Goal: Task Accomplishment & Management: Manage account settings

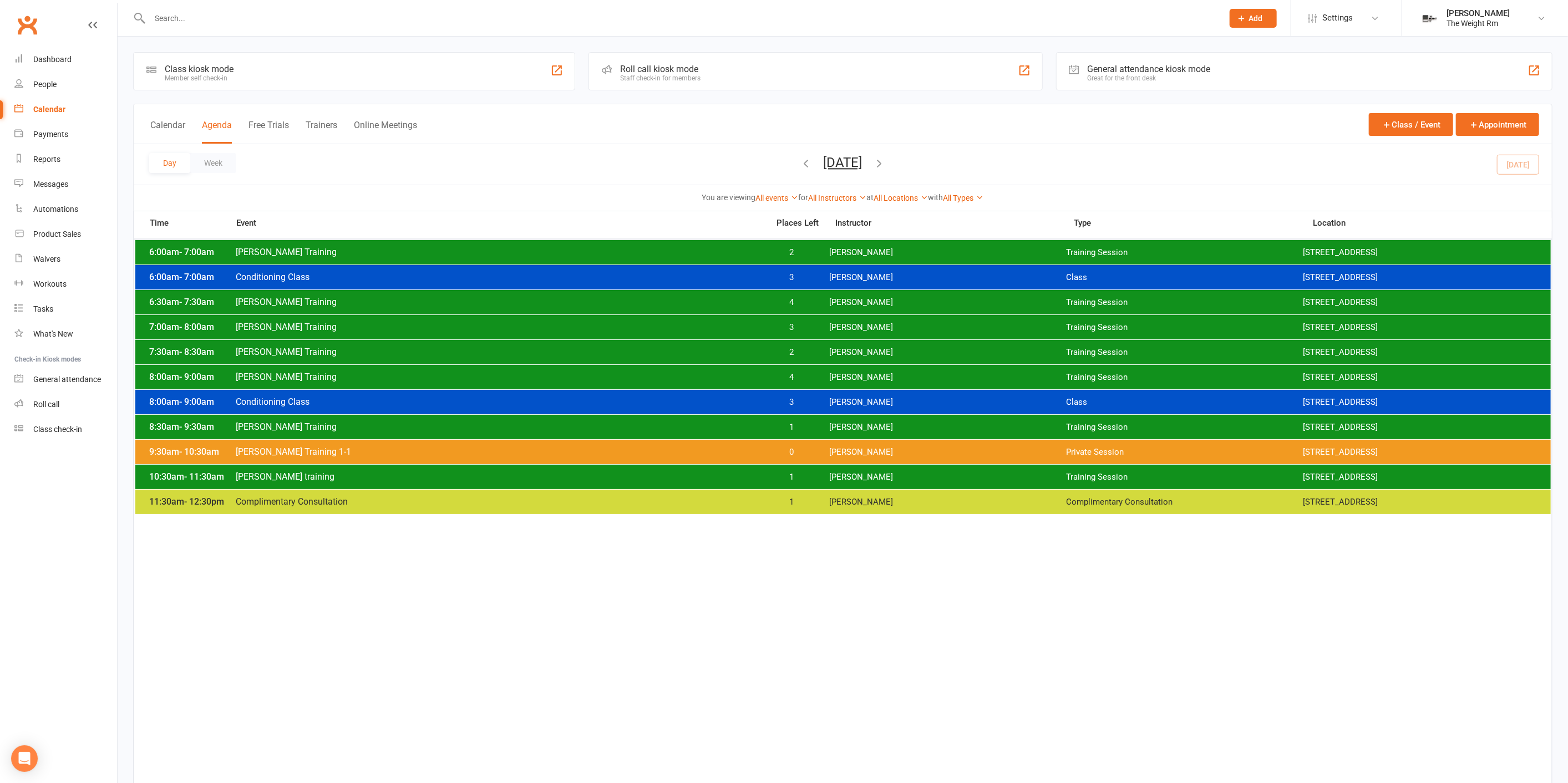
click at [805, 312] on div "6:30am - 7:30am [PERSON_NAME] Training 4 [PERSON_NAME] Training Session [STREET…" at bounding box center [842, 303] width 1415 height 25
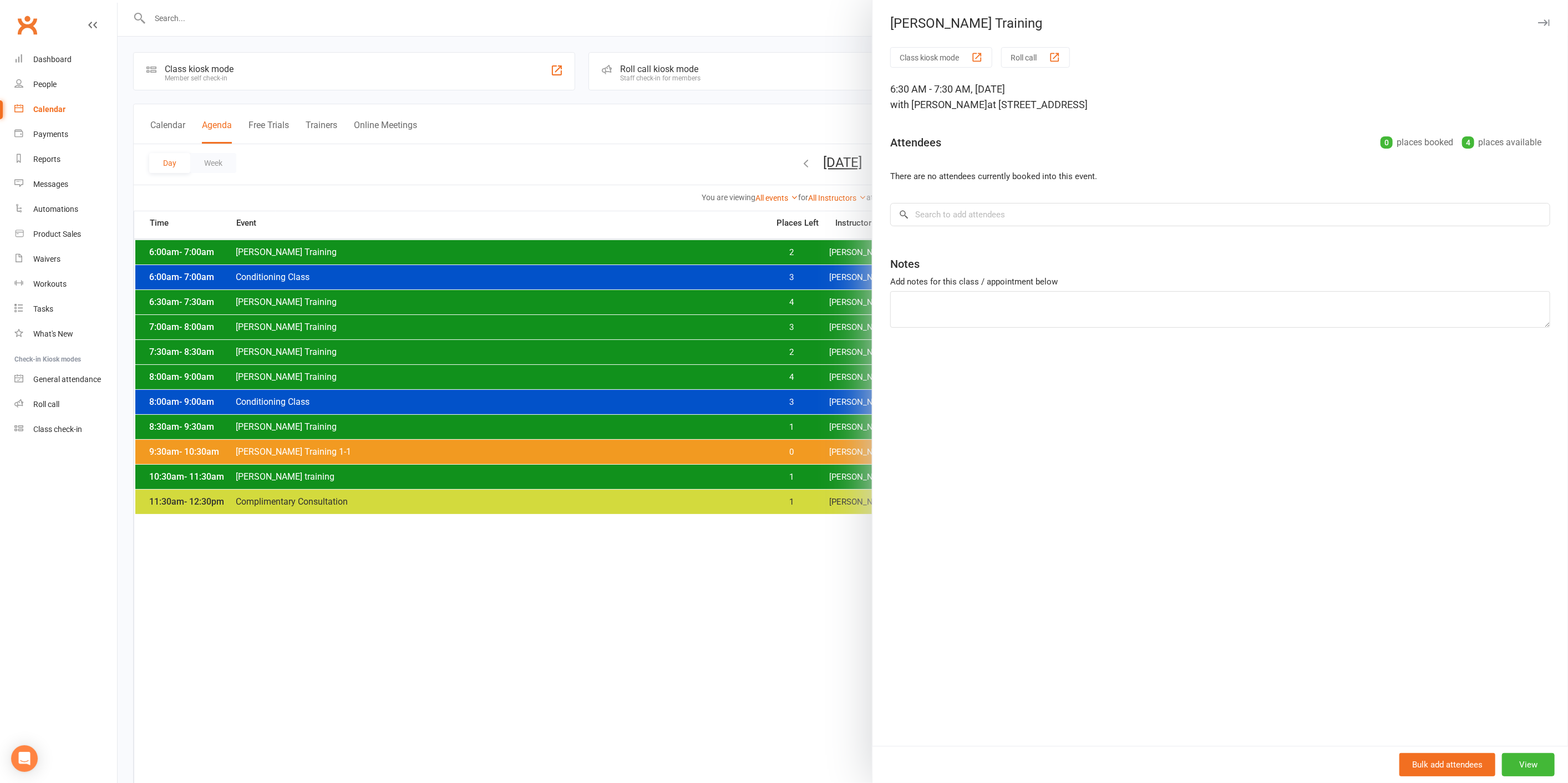
click at [805, 321] on div at bounding box center [843, 391] width 1450 height 783
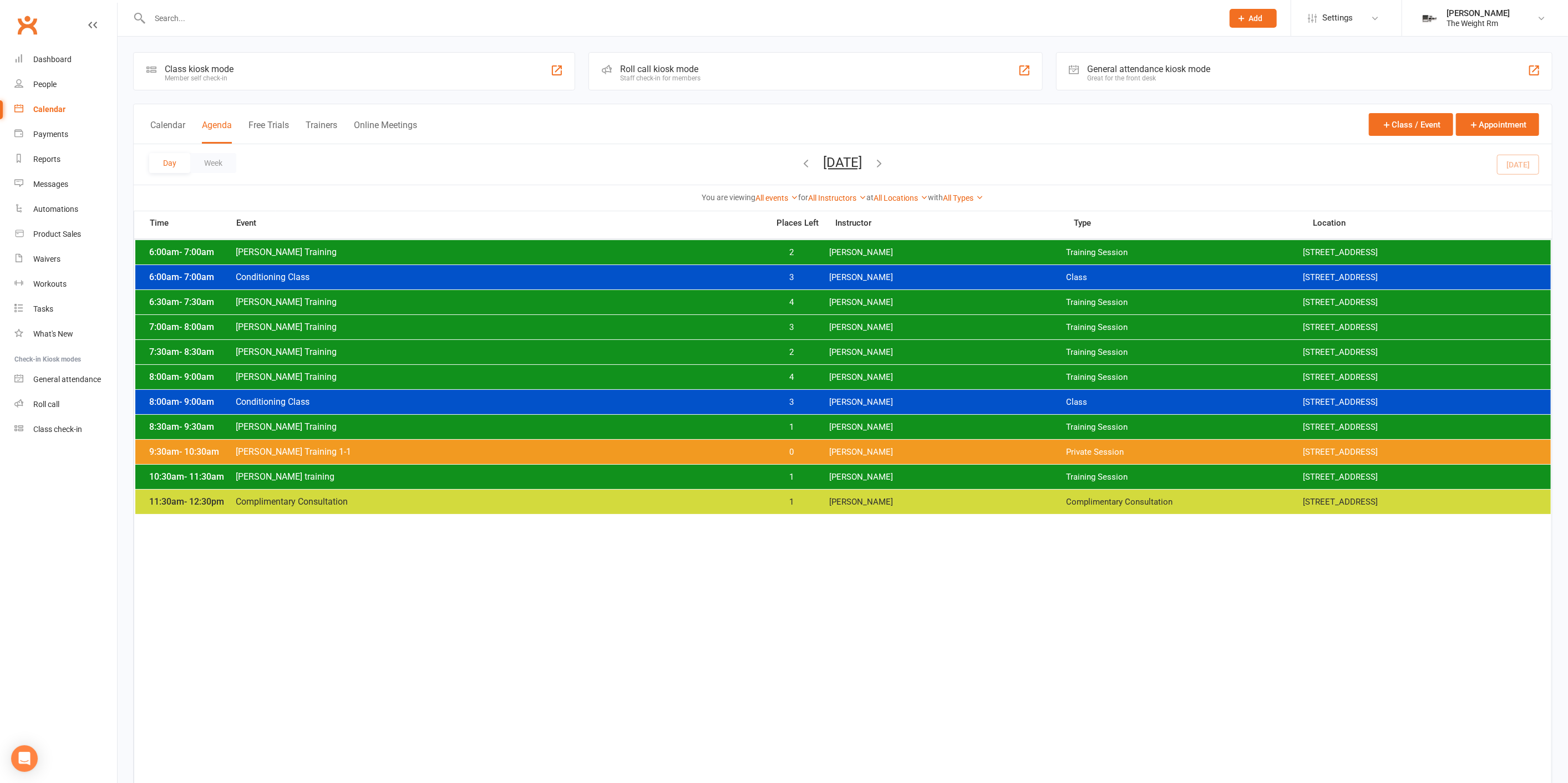
click at [811, 350] on span "2" at bounding box center [791, 352] width 58 height 10
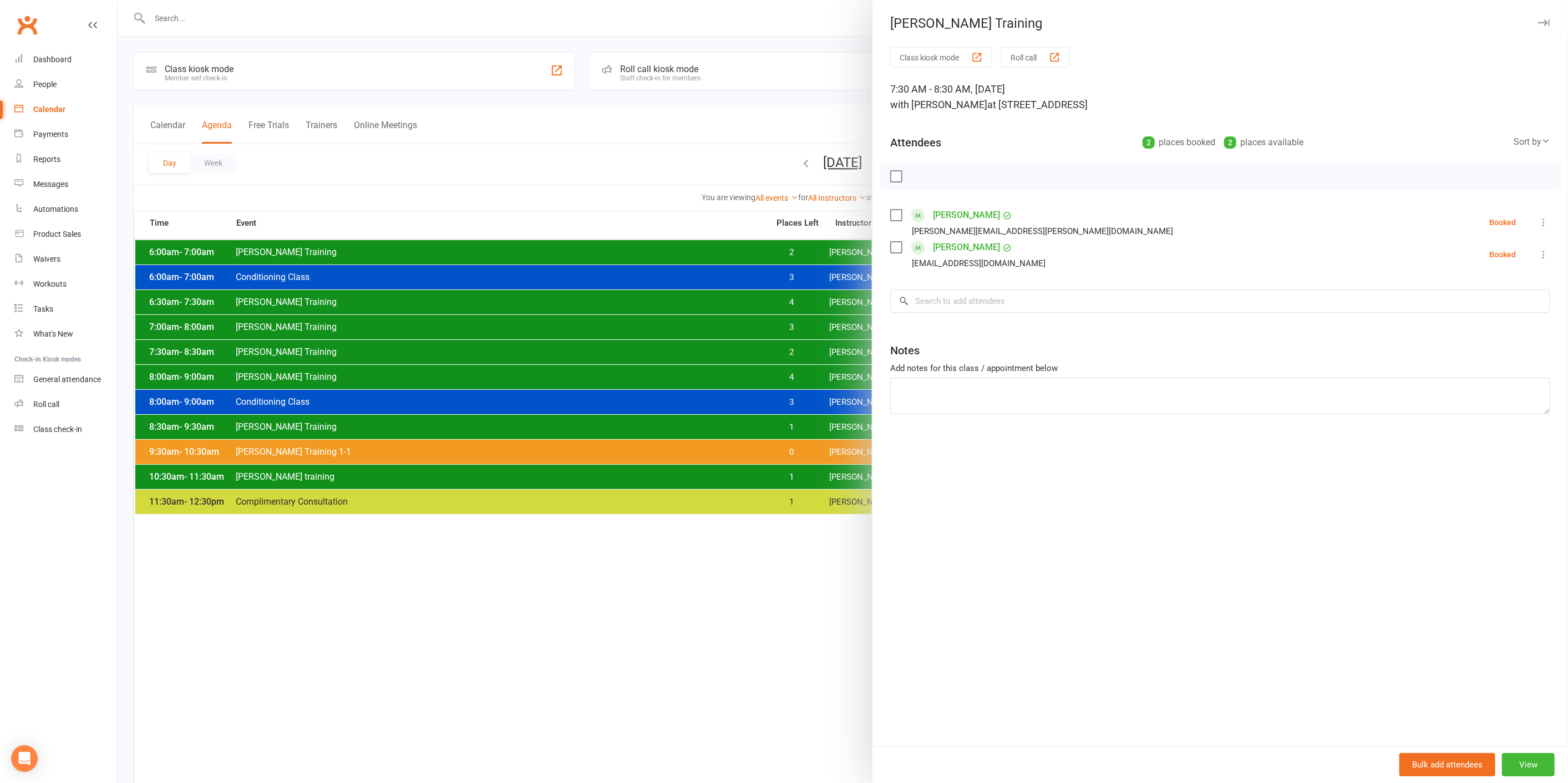
click at [811, 350] on div at bounding box center [843, 391] width 1450 height 783
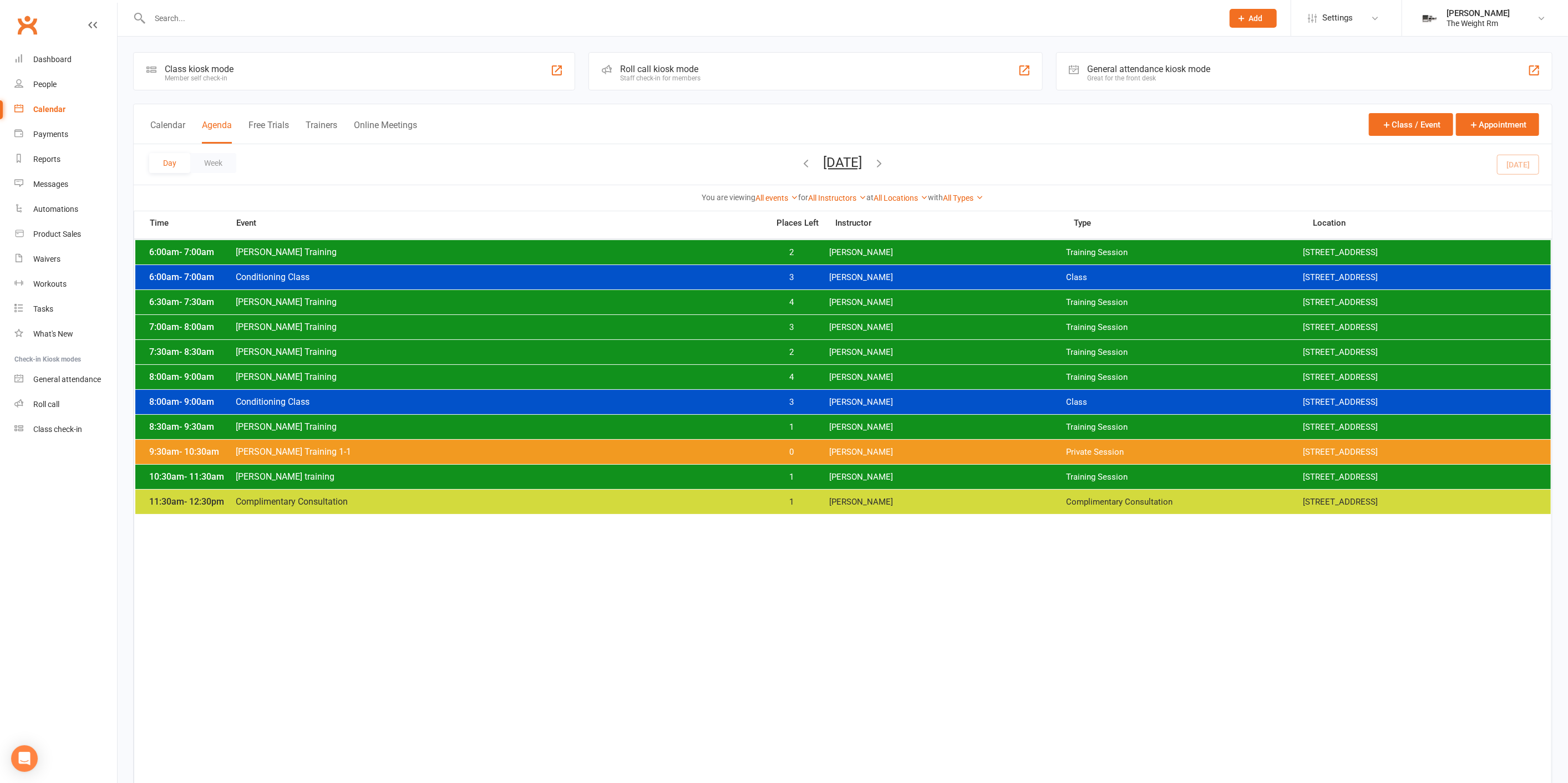
click at [805, 402] on span "3" at bounding box center [791, 401] width 58 height 10
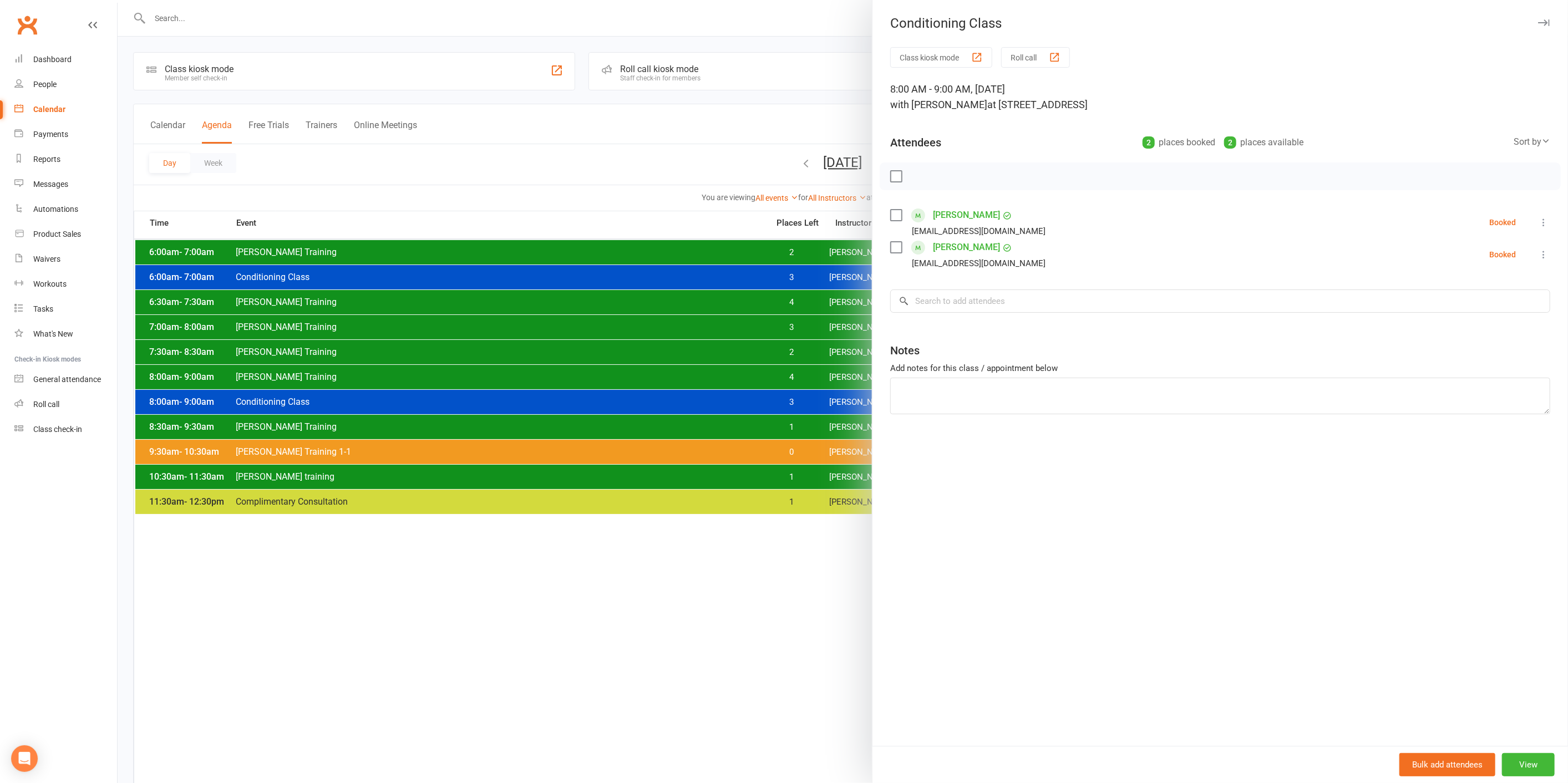
click at [794, 402] on div at bounding box center [843, 391] width 1450 height 783
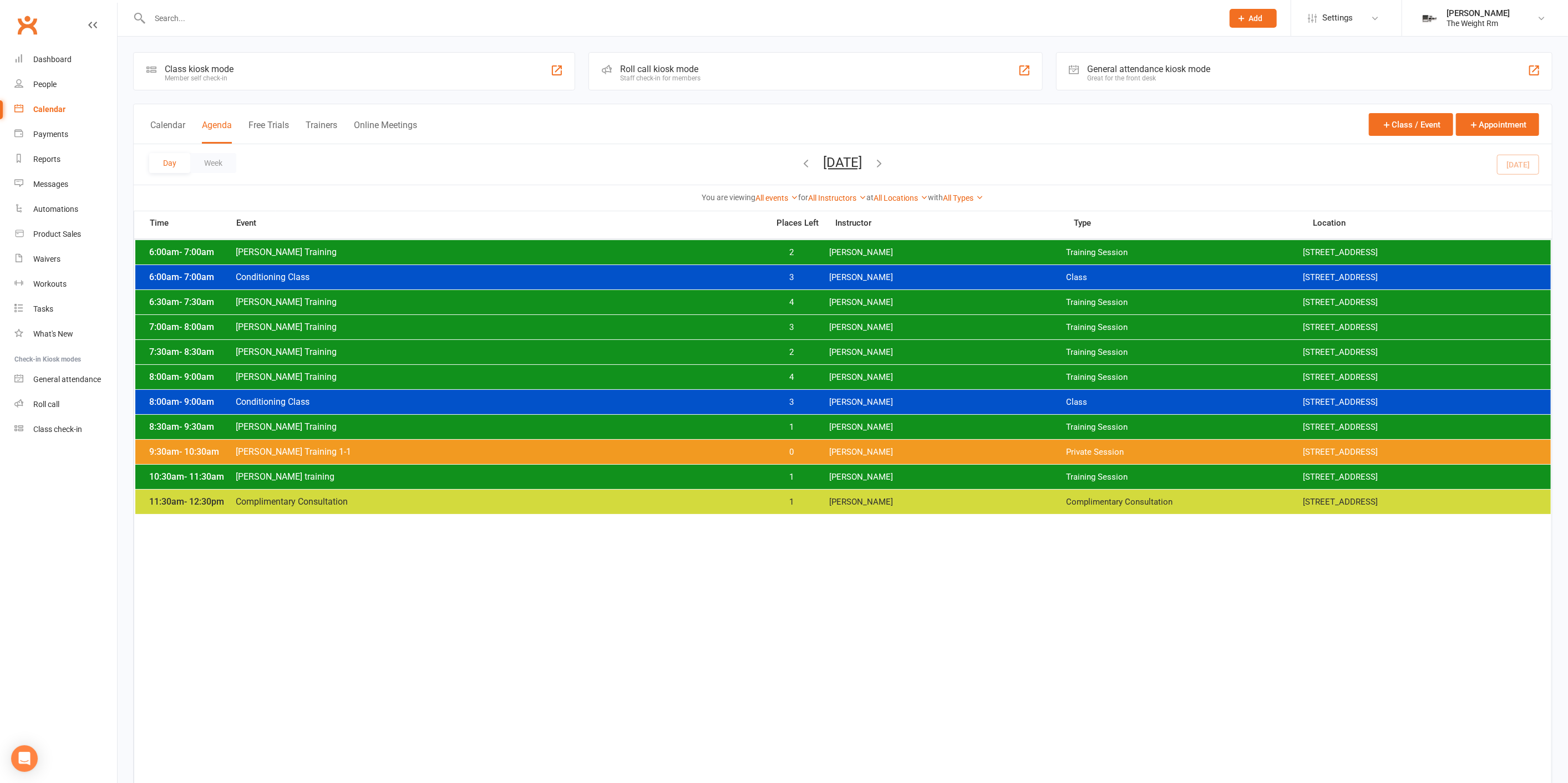
click at [801, 423] on span "1" at bounding box center [791, 427] width 58 height 10
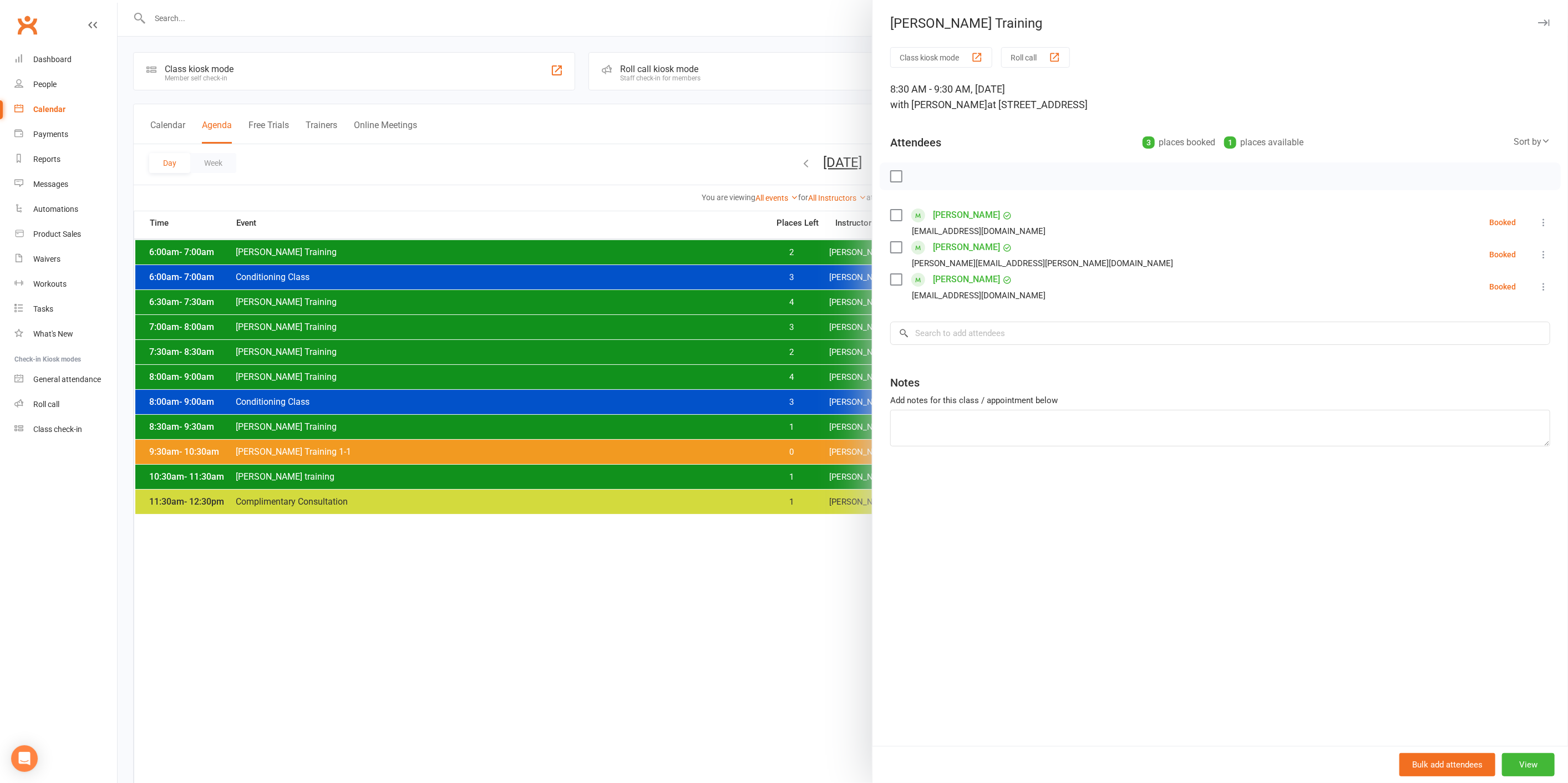
click at [794, 420] on div at bounding box center [843, 391] width 1450 height 783
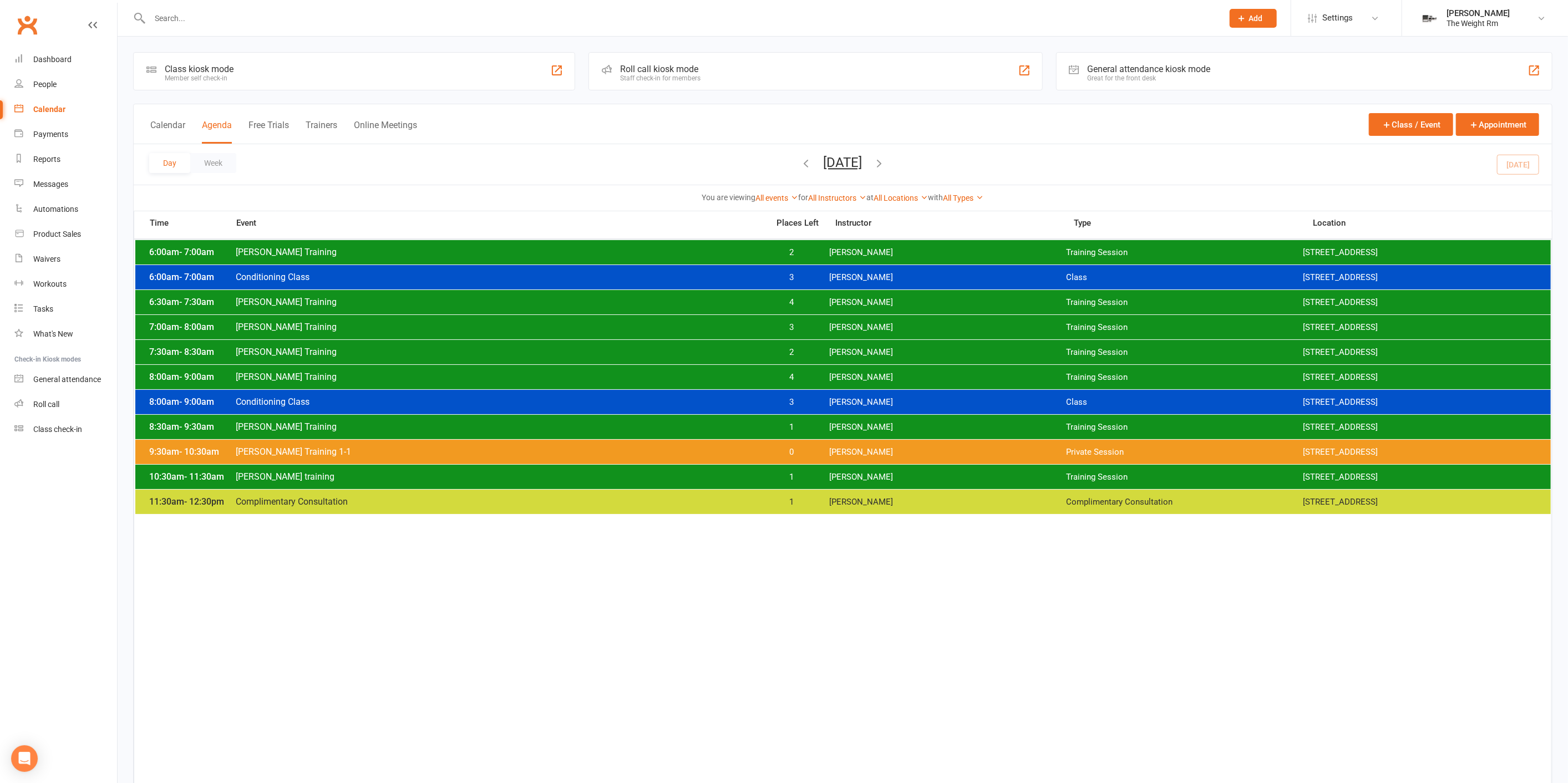
click at [817, 352] on span "2" at bounding box center [791, 352] width 58 height 10
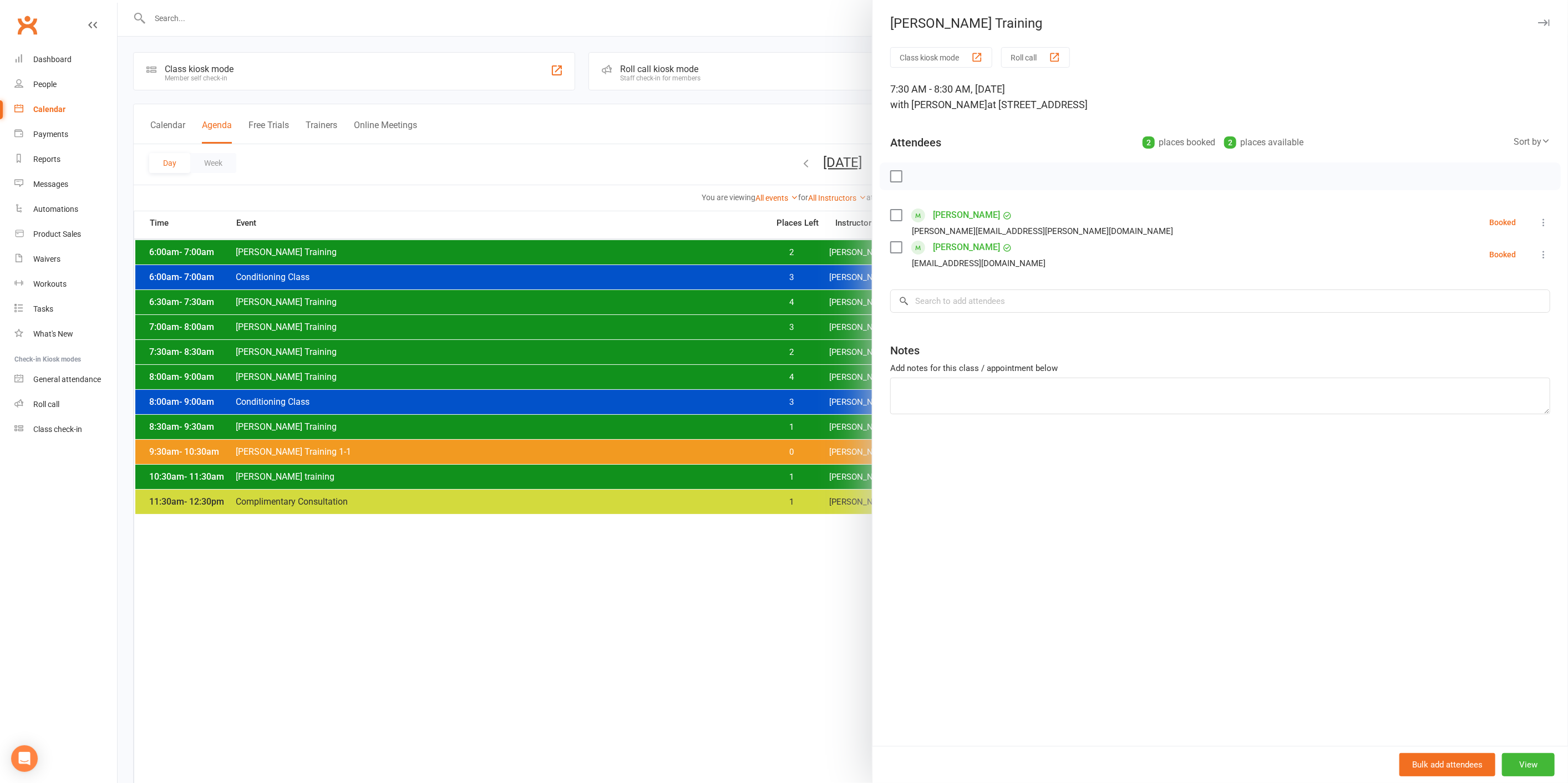
click at [808, 352] on div at bounding box center [843, 391] width 1450 height 783
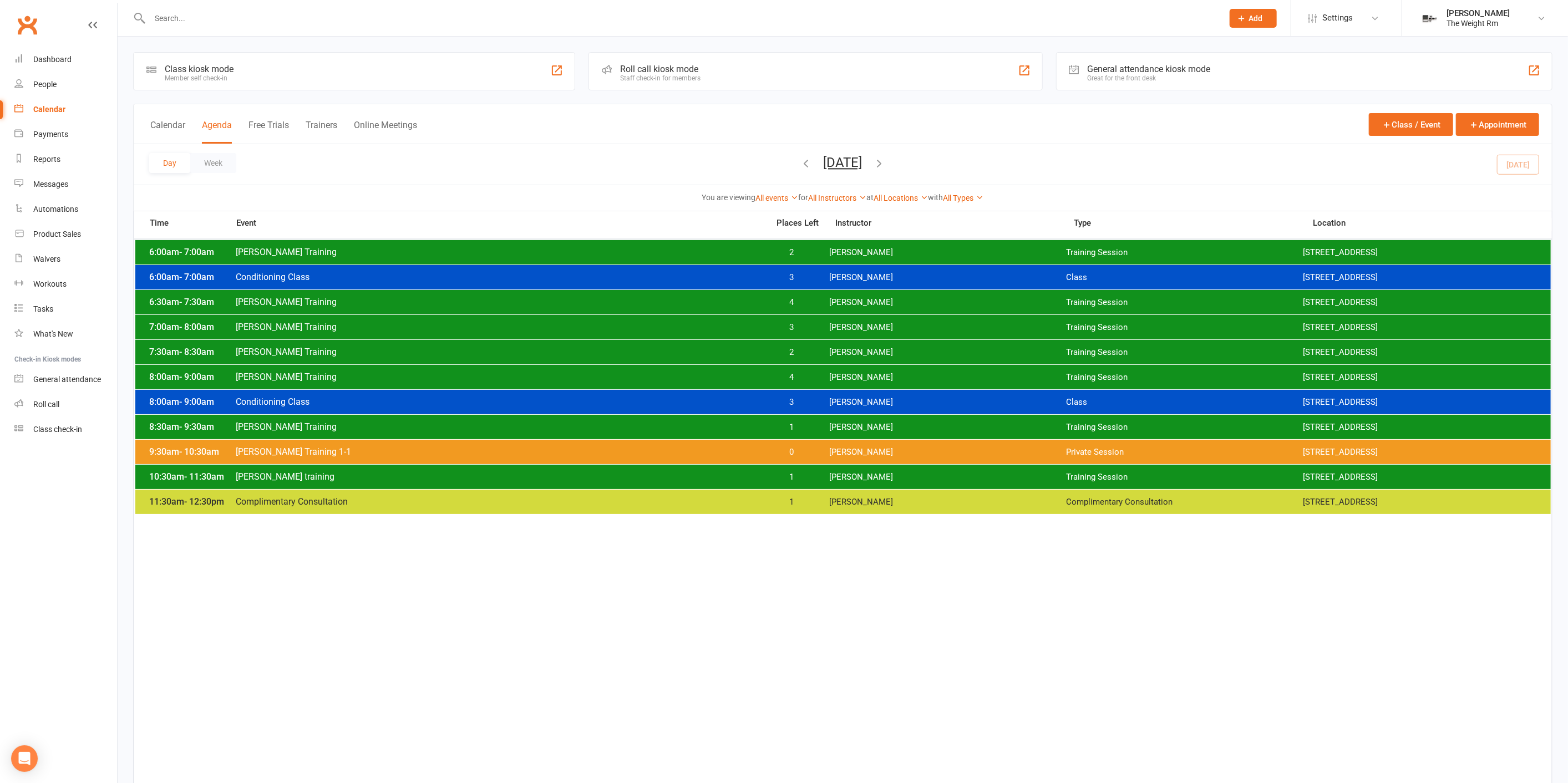
click at [823, 329] on div "7:00am - 8:00am [PERSON_NAME] Training 3 [PERSON_NAME] Training Session [STREET…" at bounding box center [842, 327] width 1415 height 25
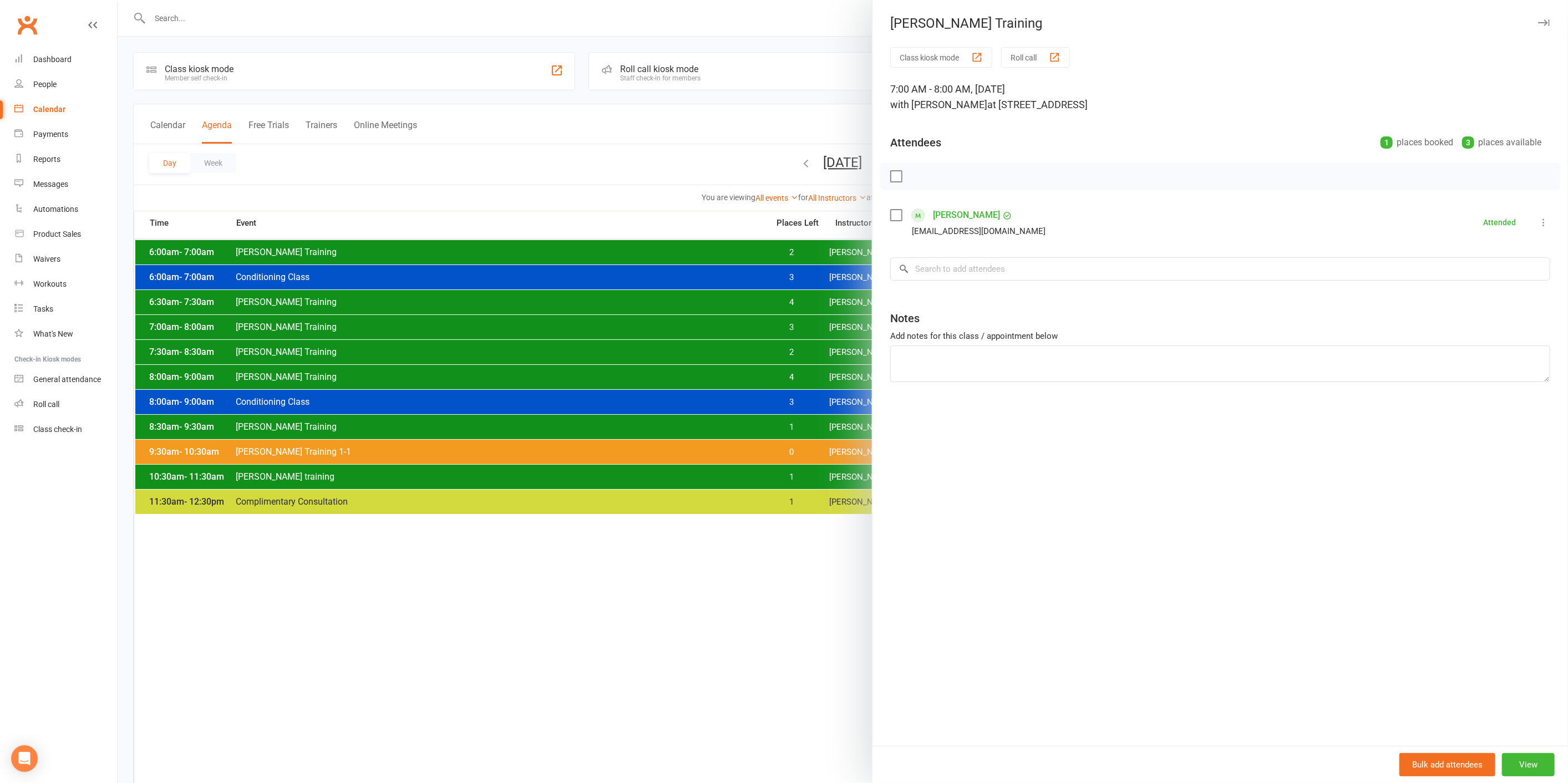
click at [806, 328] on div at bounding box center [843, 391] width 1450 height 783
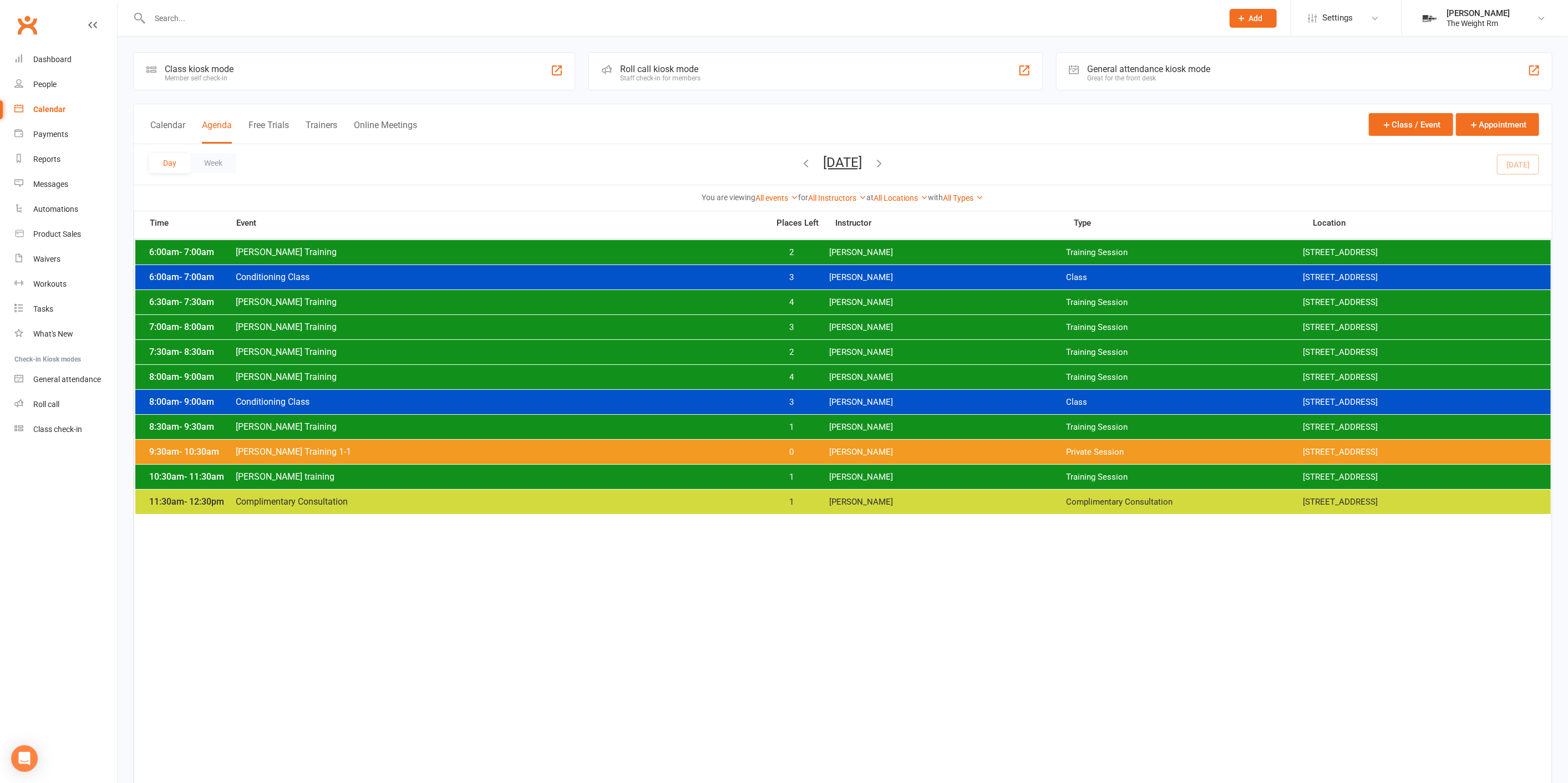
click at [808, 352] on span "2" at bounding box center [791, 352] width 58 height 10
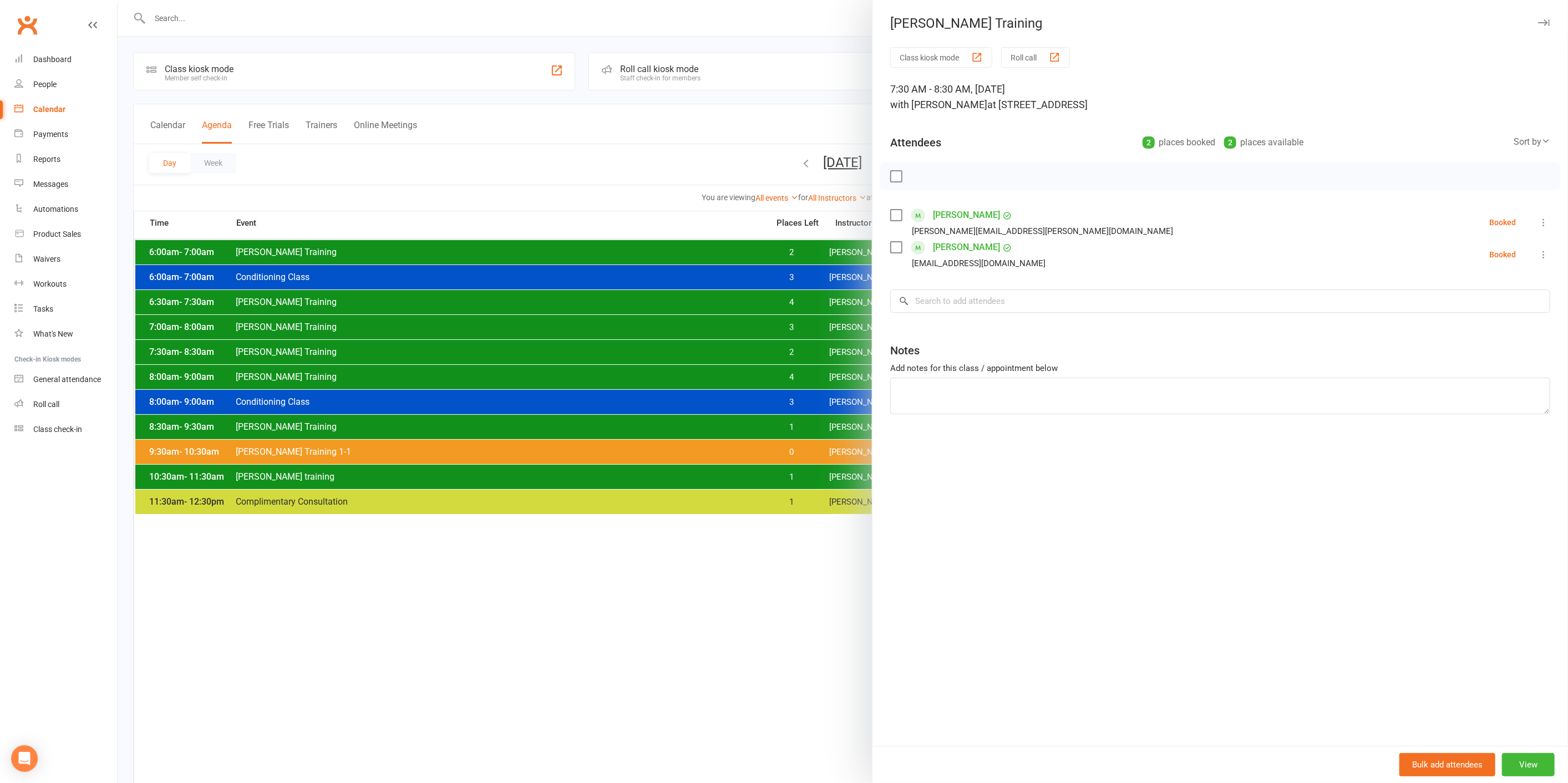
click at [808, 352] on div at bounding box center [843, 391] width 1450 height 783
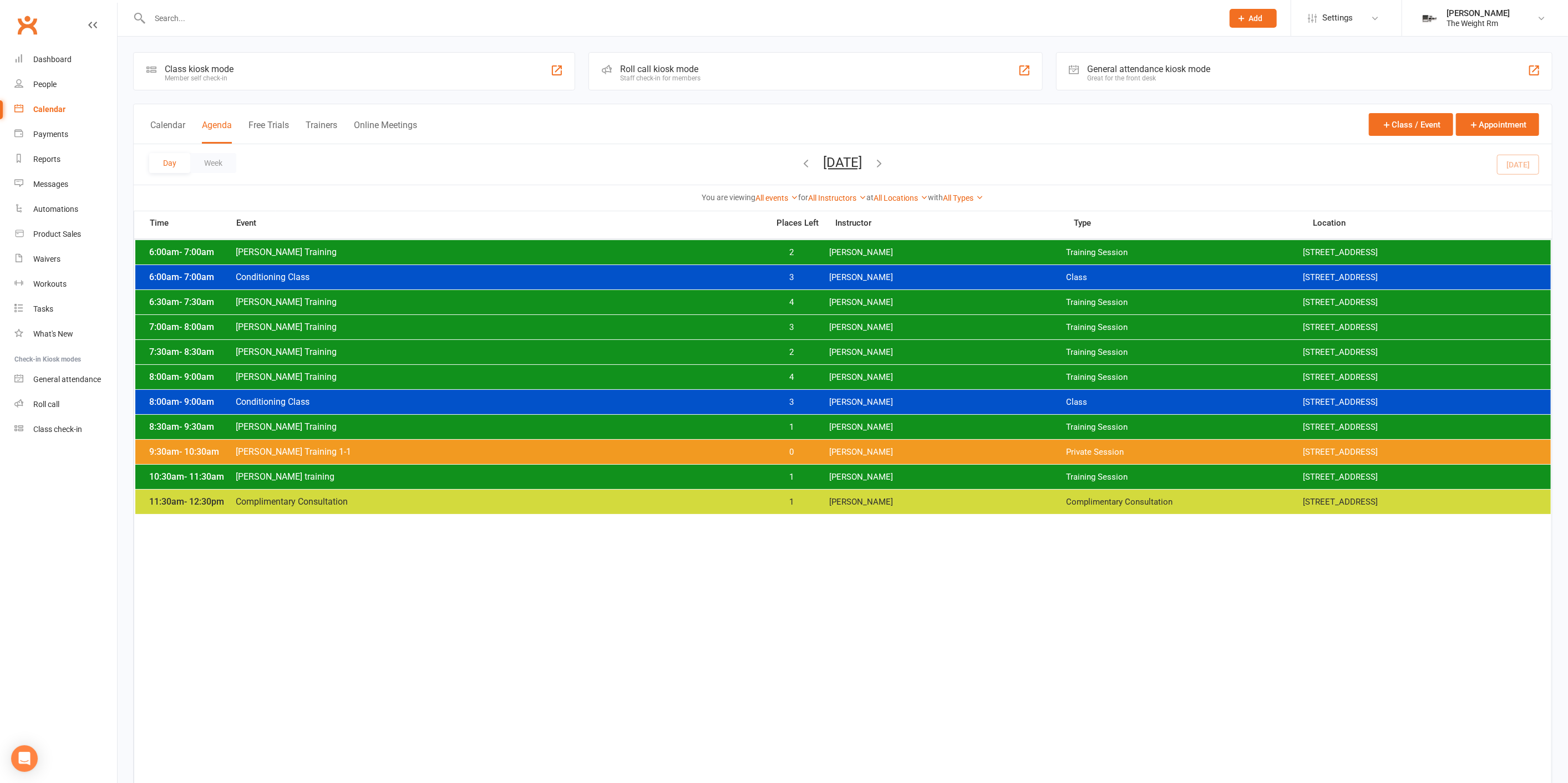
click at [807, 361] on div "7:30am - 8:30am [PERSON_NAME] Training 2 [PERSON_NAME] Training Session [STREET…" at bounding box center [842, 352] width 1415 height 25
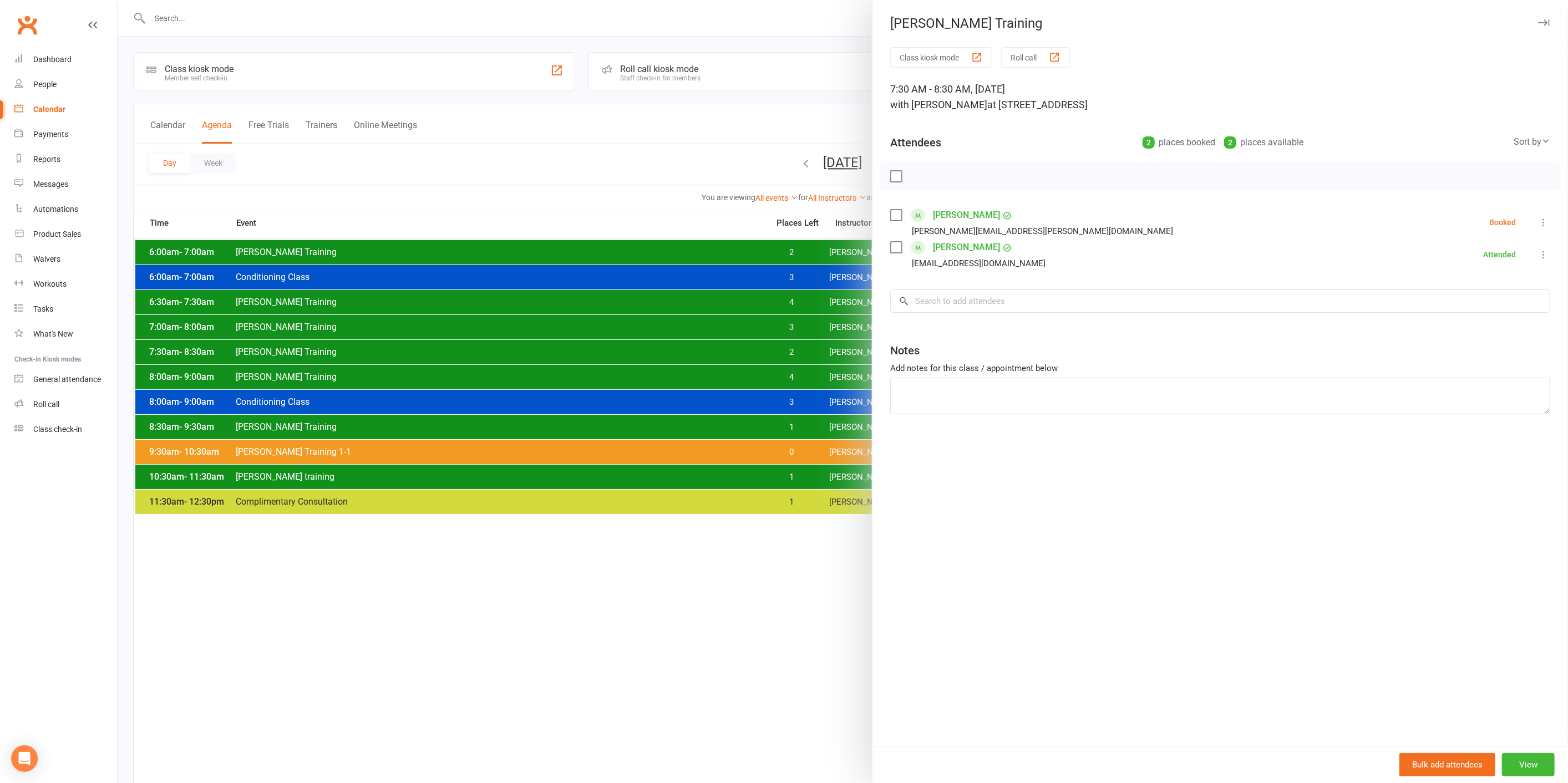
click at [800, 356] on div at bounding box center [843, 391] width 1450 height 783
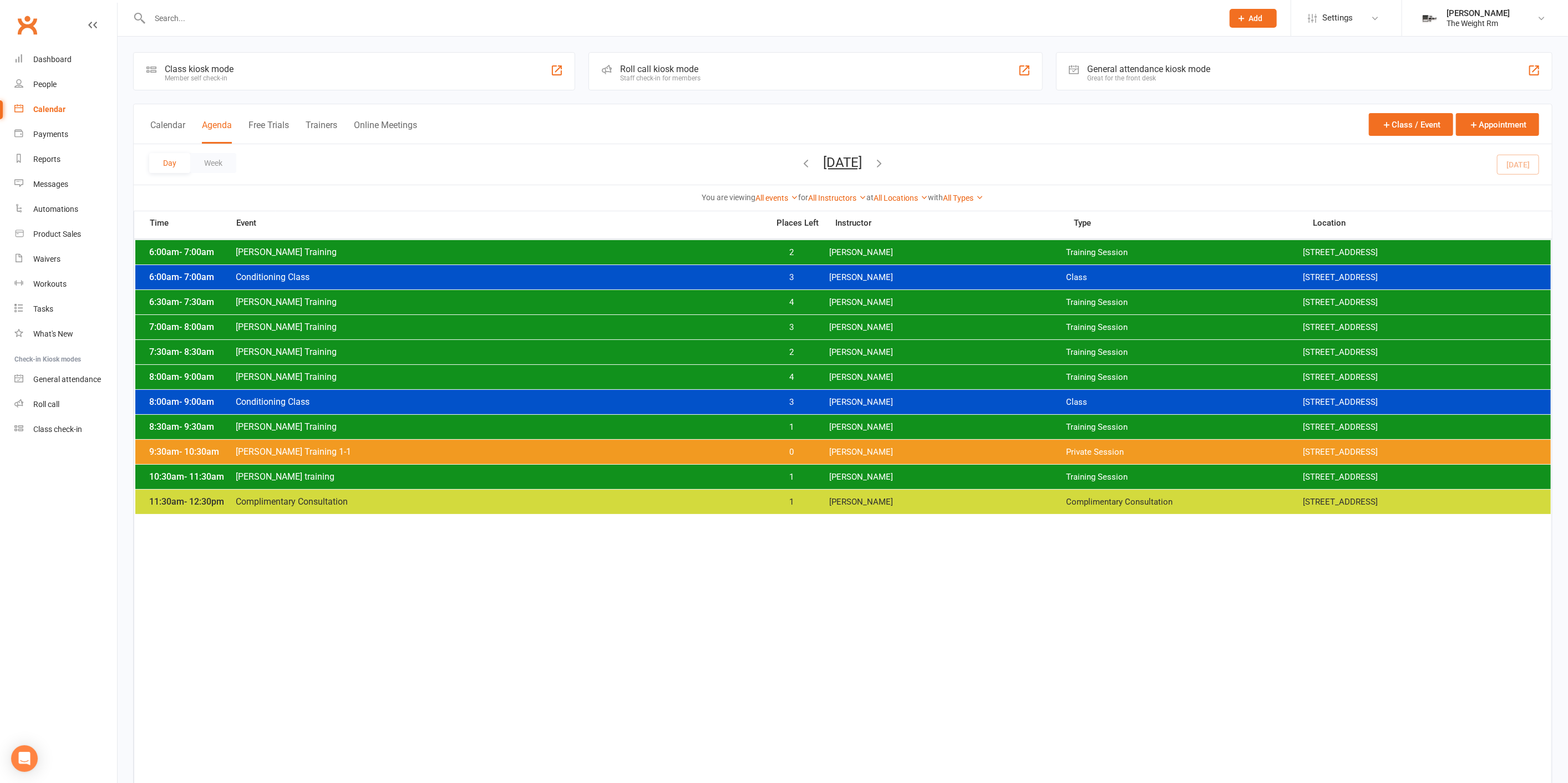
click at [798, 400] on span "3" at bounding box center [791, 401] width 58 height 10
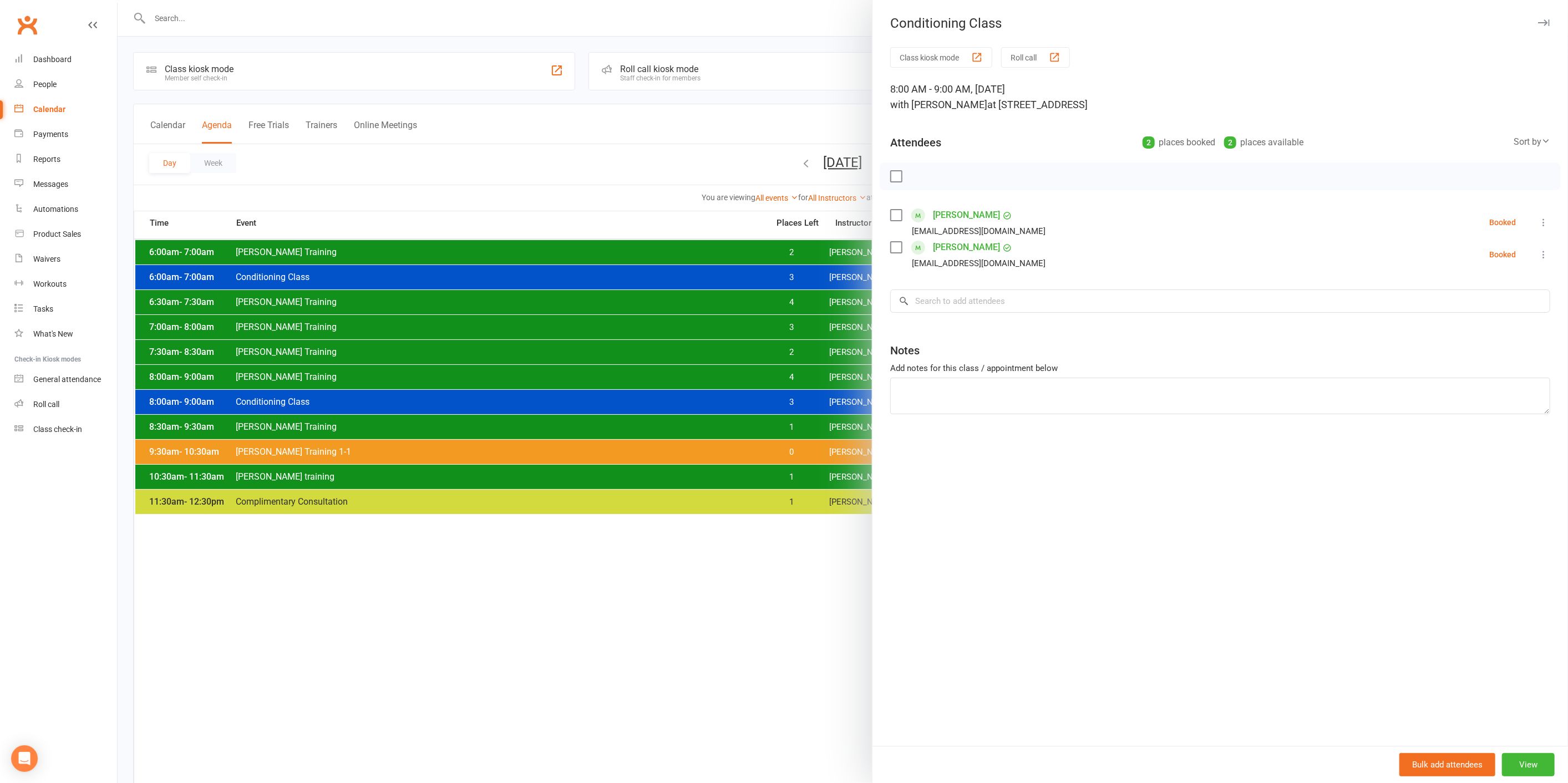
click at [797, 400] on div at bounding box center [843, 391] width 1450 height 783
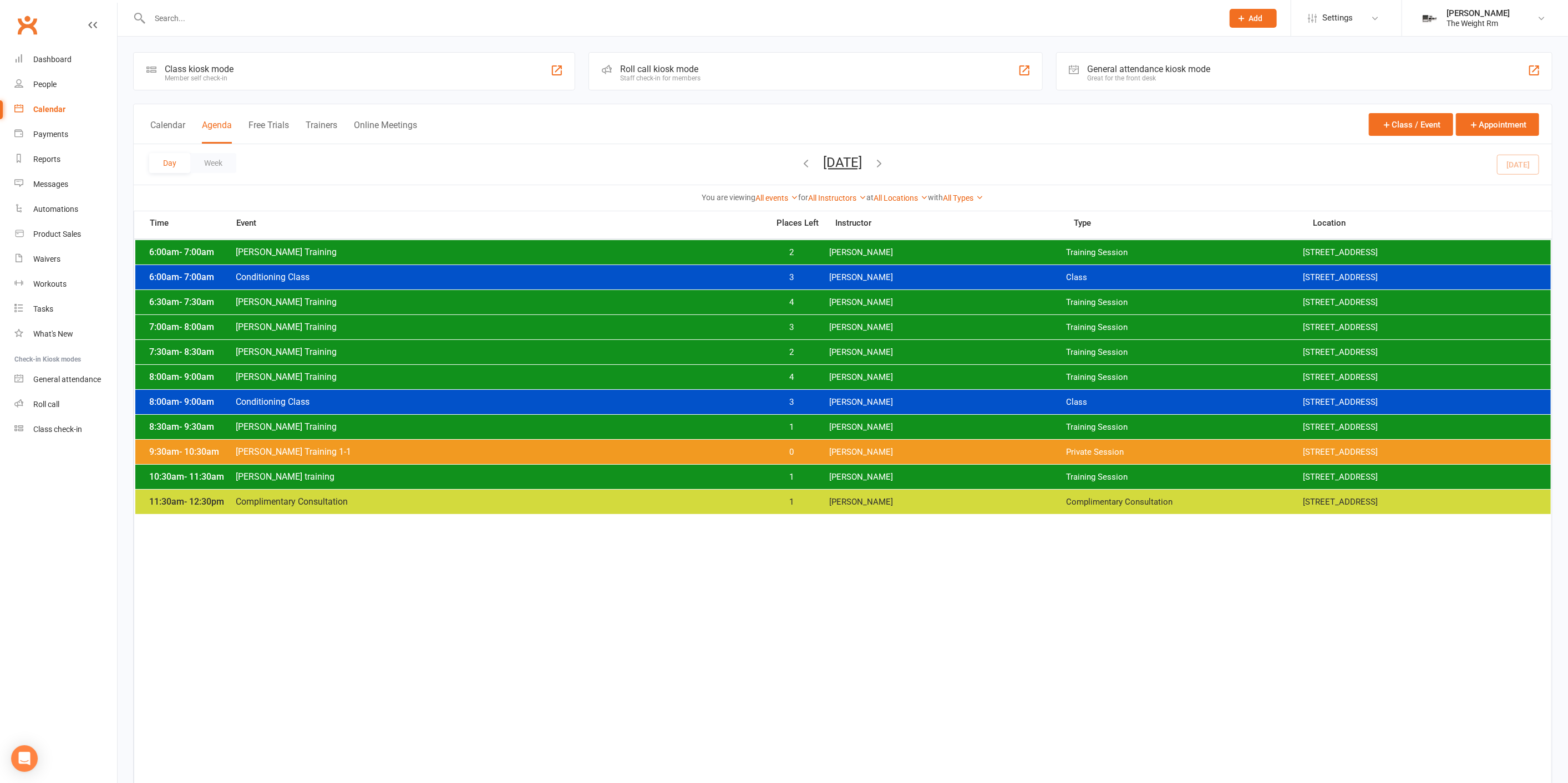
click at [800, 423] on span "1" at bounding box center [791, 427] width 58 height 10
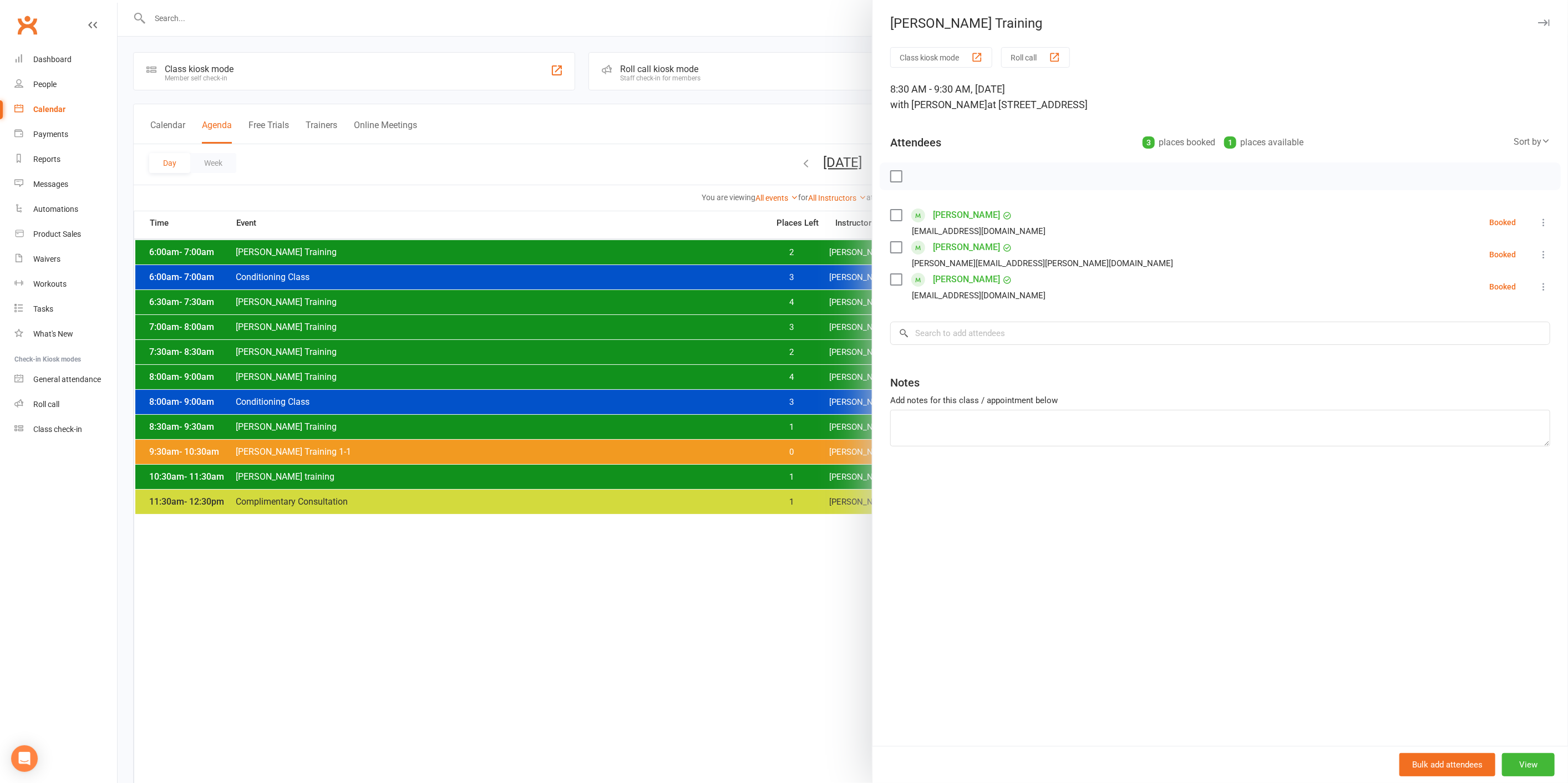
click at [800, 423] on div at bounding box center [843, 391] width 1450 height 783
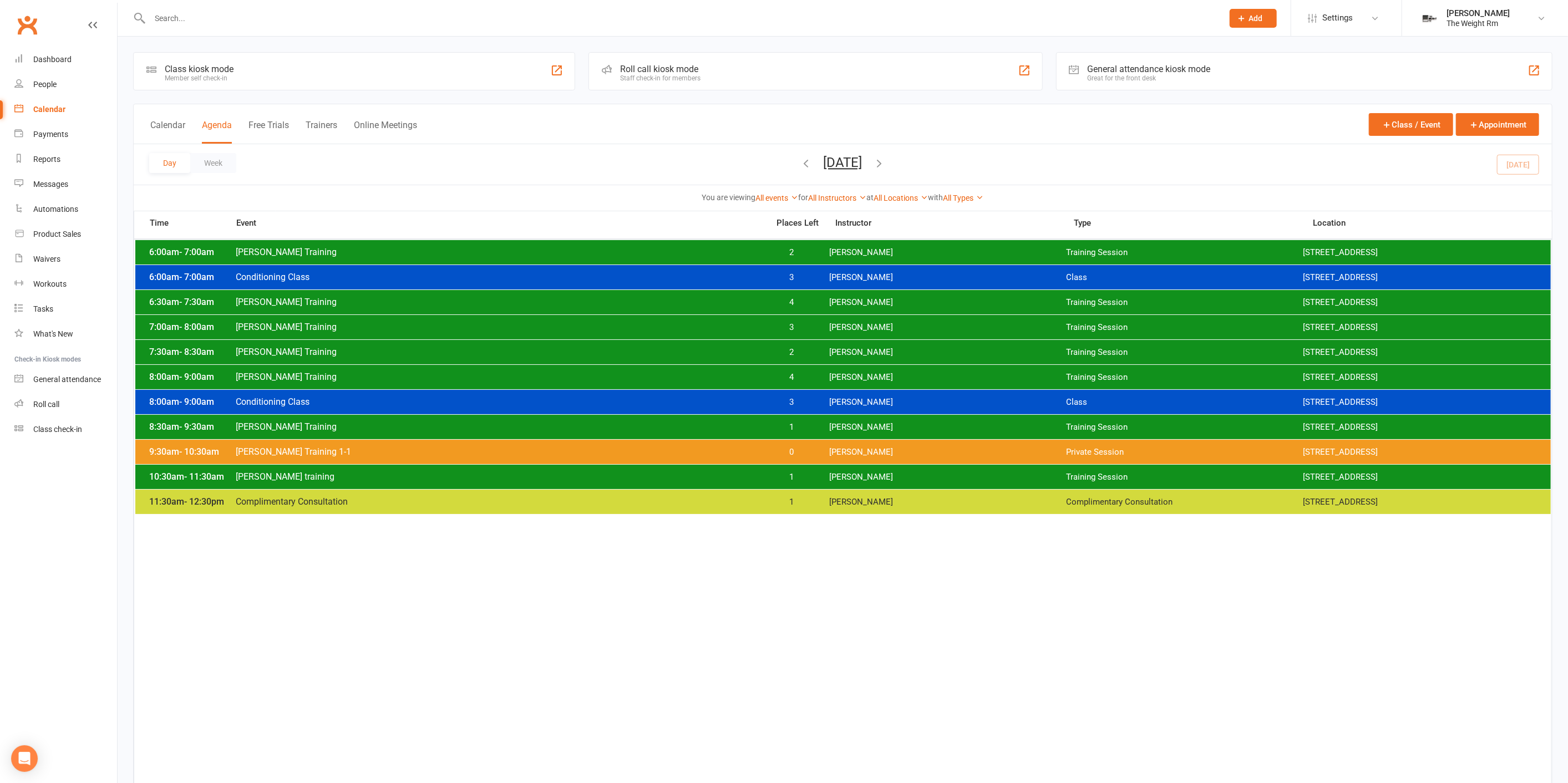
click at [797, 469] on div "10:30am - 11:30am [PERSON_NAME] training 1 [PERSON_NAME] Training Session [STRE…" at bounding box center [842, 477] width 1415 height 25
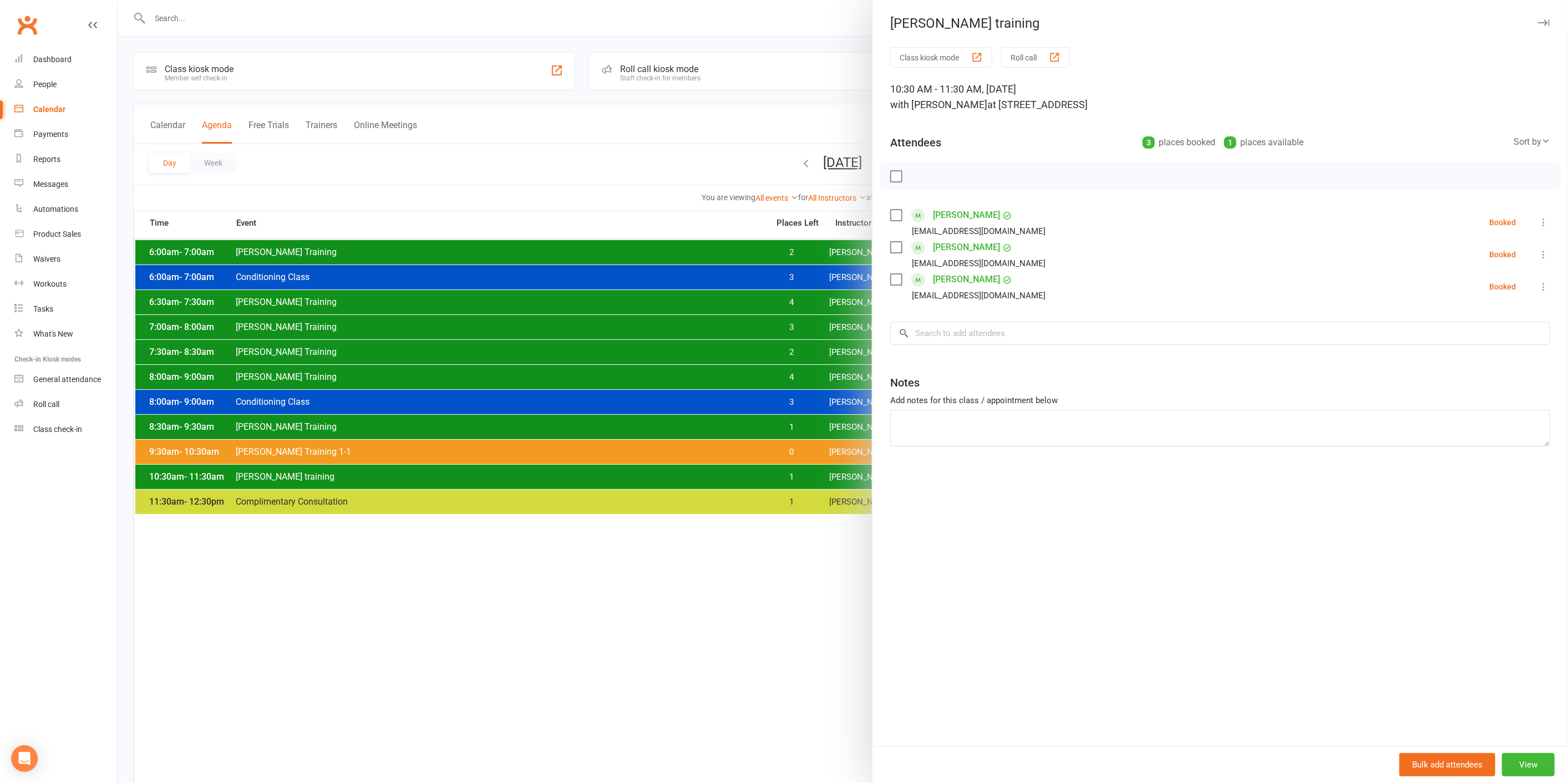
click at [795, 469] on div at bounding box center [843, 391] width 1450 height 783
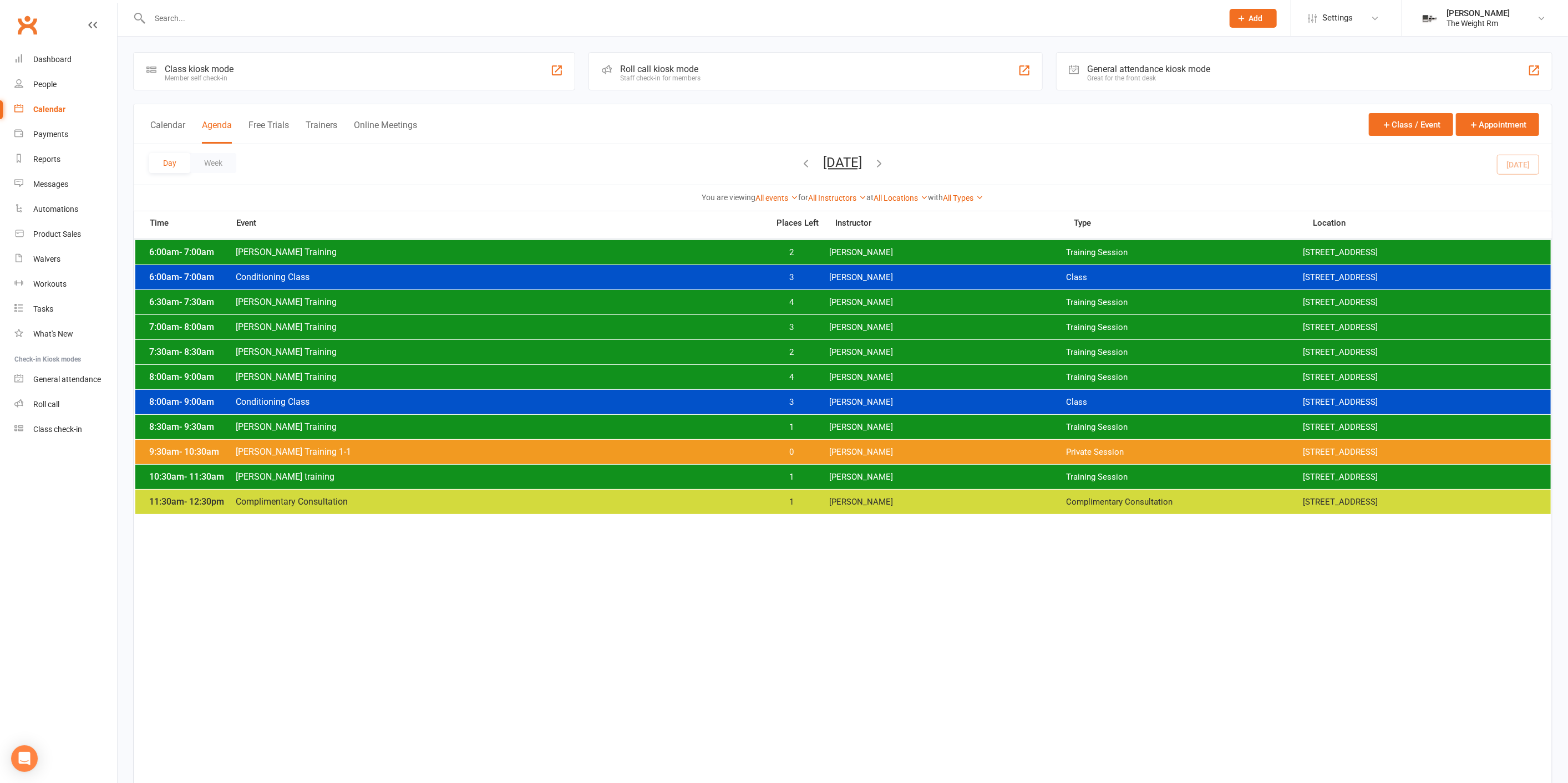
click at [806, 423] on span "1" at bounding box center [791, 427] width 58 height 10
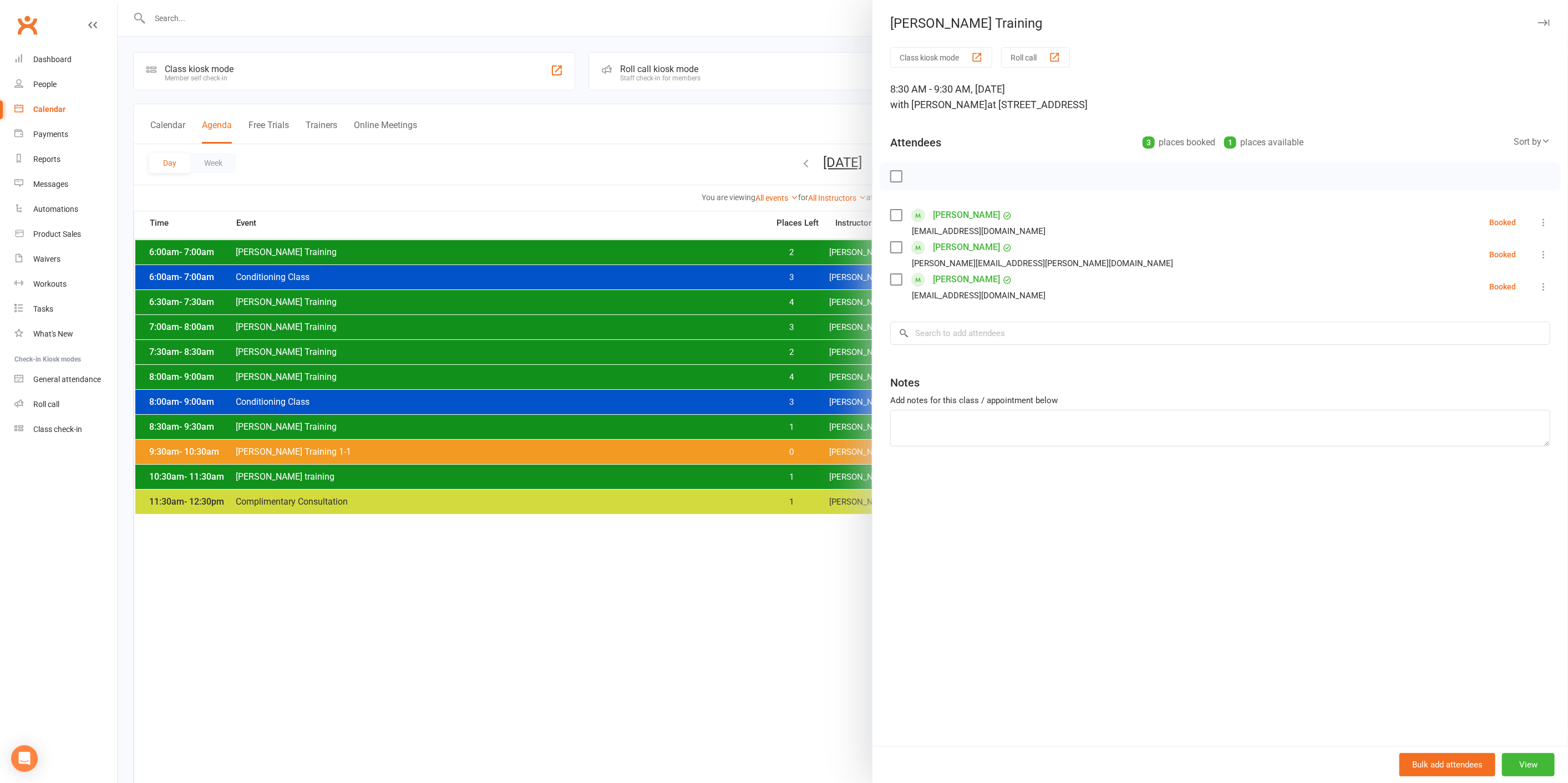
click at [804, 416] on div at bounding box center [843, 391] width 1450 height 783
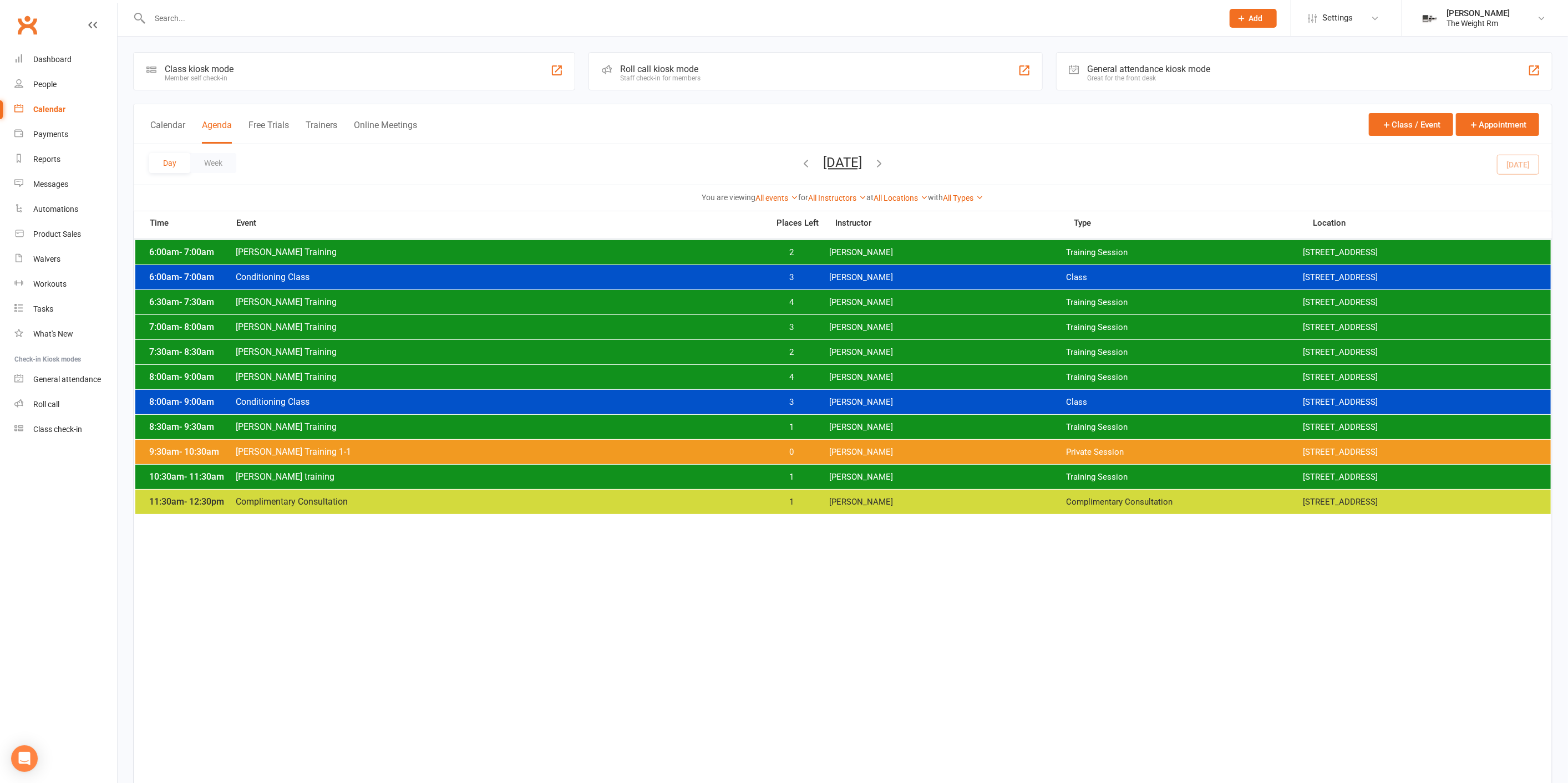
click at [813, 402] on span "3" at bounding box center [791, 401] width 58 height 10
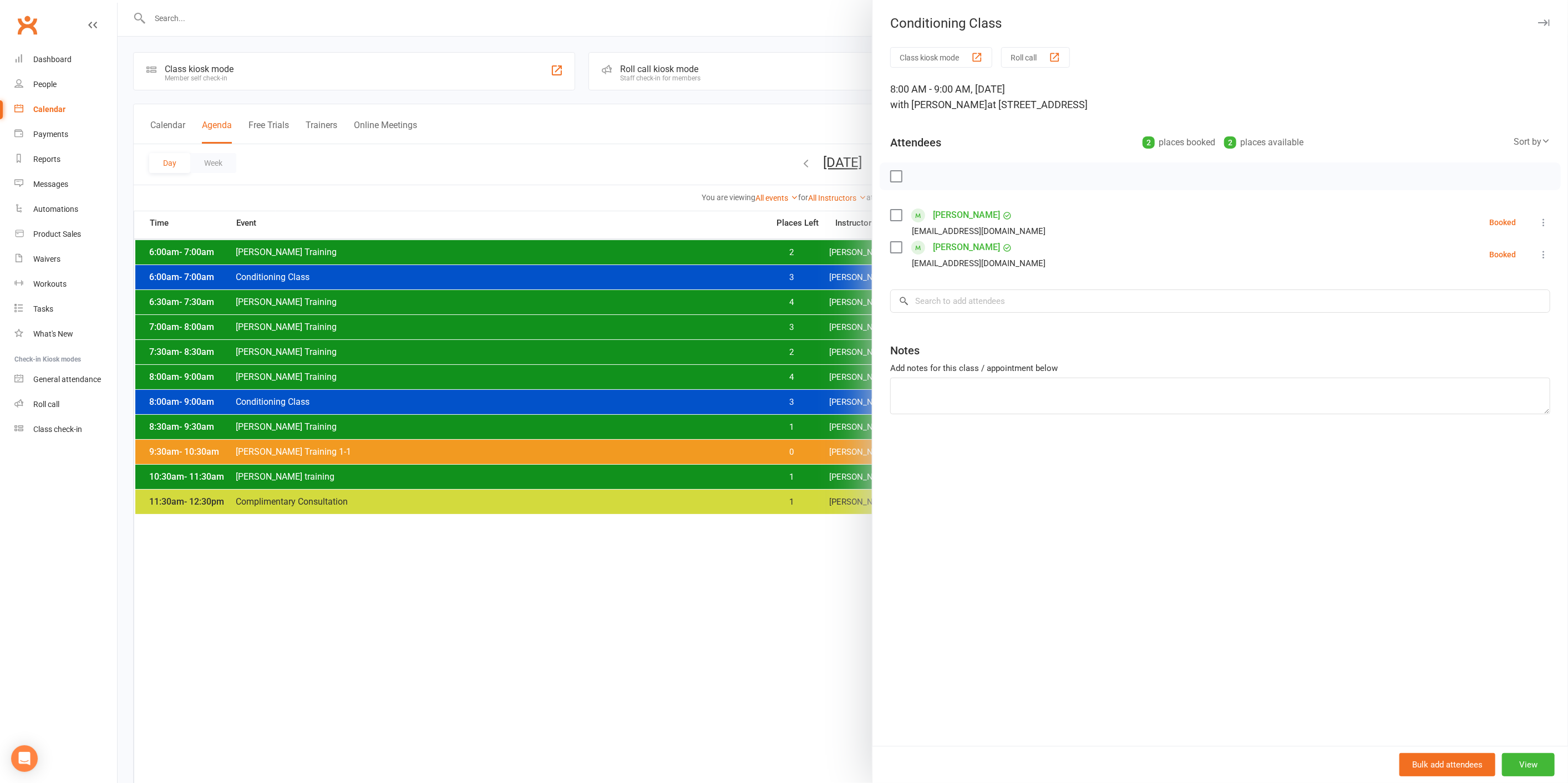
click at [813, 402] on div at bounding box center [843, 391] width 1450 height 783
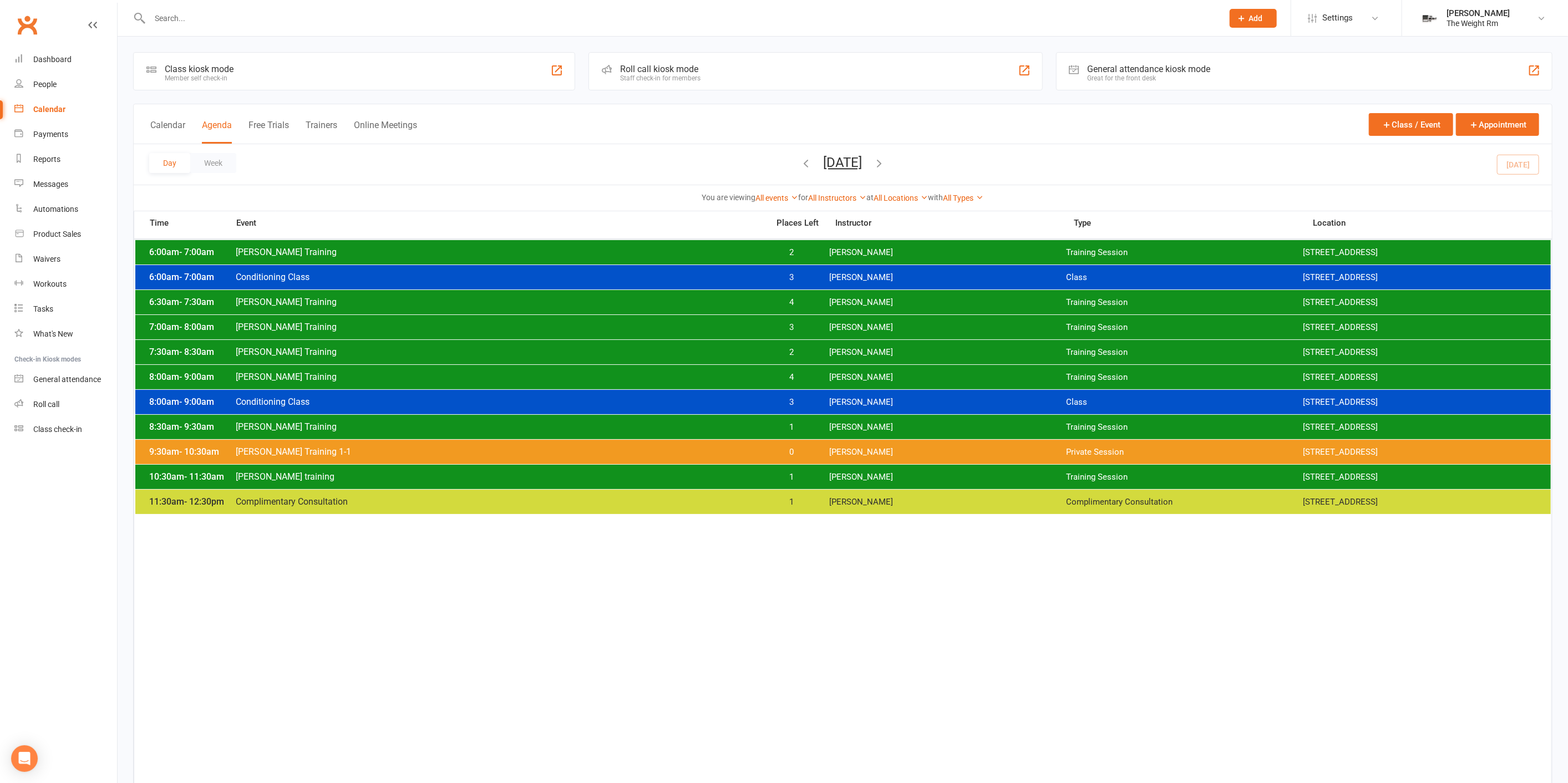
click at [815, 438] on div "8:30am - 9:30am [PERSON_NAME] Training 1 [PERSON_NAME] Training Session [STREET…" at bounding box center [842, 427] width 1415 height 25
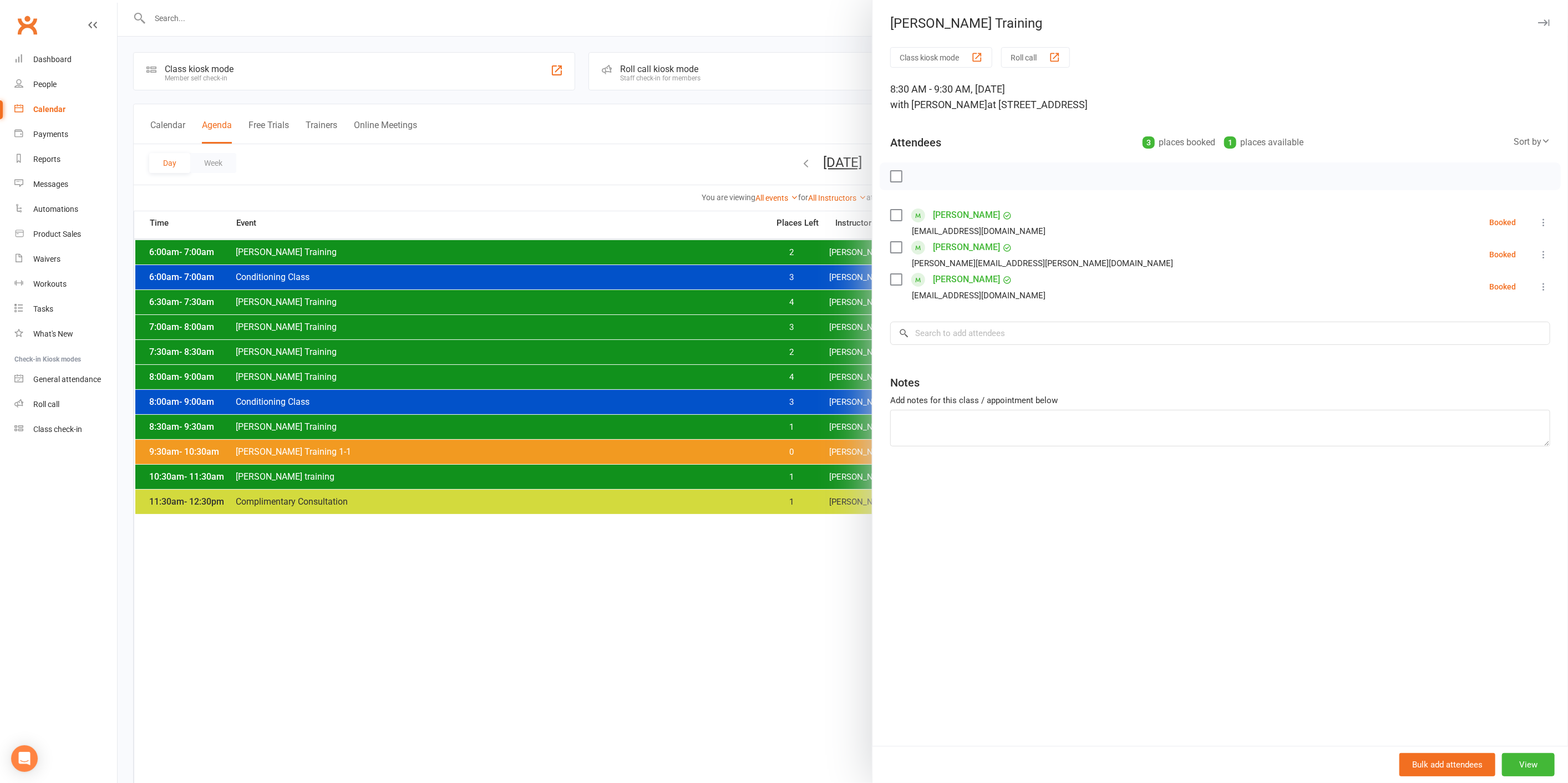
click at [812, 436] on div at bounding box center [843, 391] width 1450 height 783
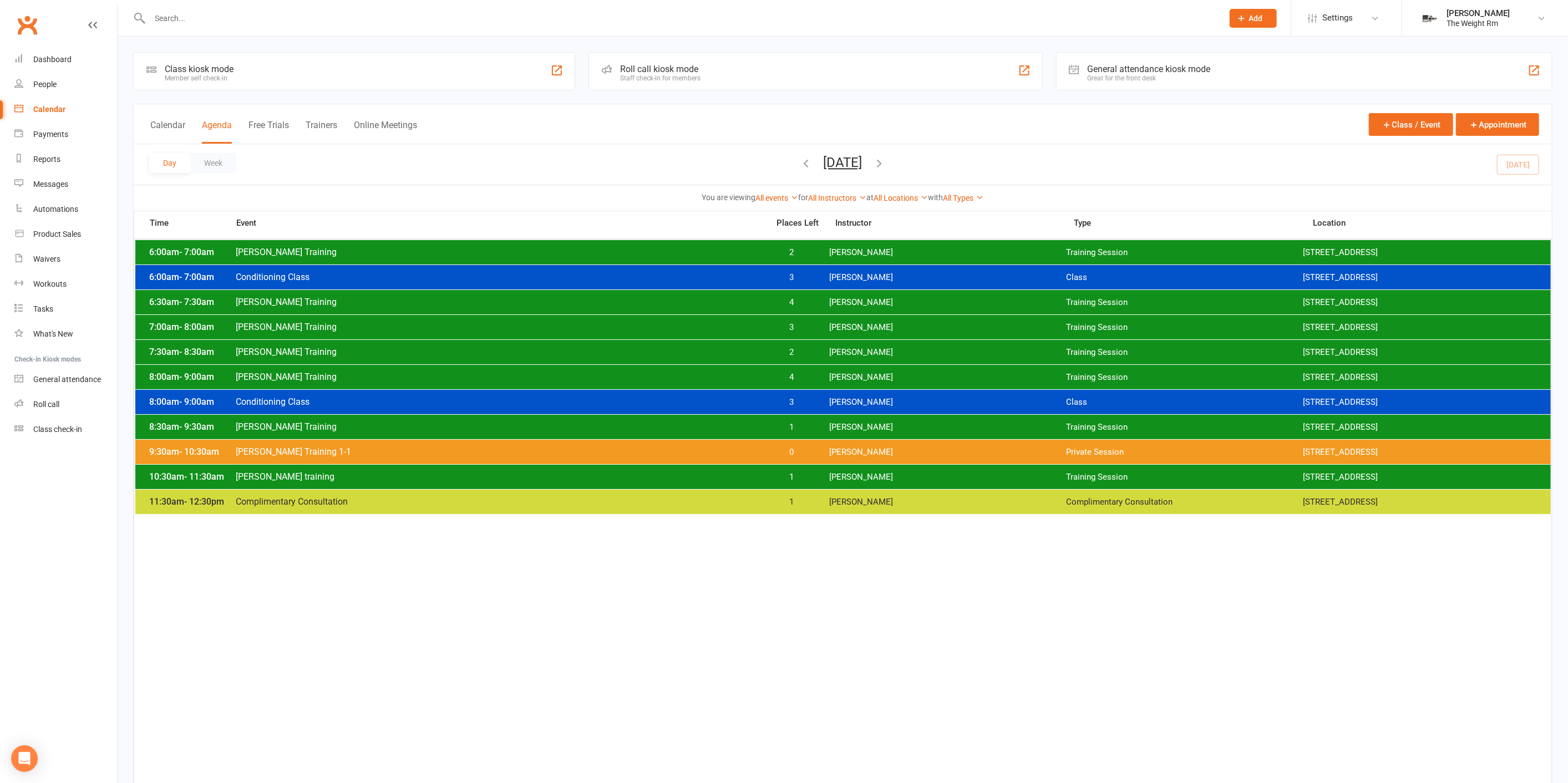
click at [822, 380] on div "8:00am - 9:00am [PERSON_NAME] Training 4 [PERSON_NAME] Training Session [STREET…" at bounding box center [842, 378] width 1415 height 25
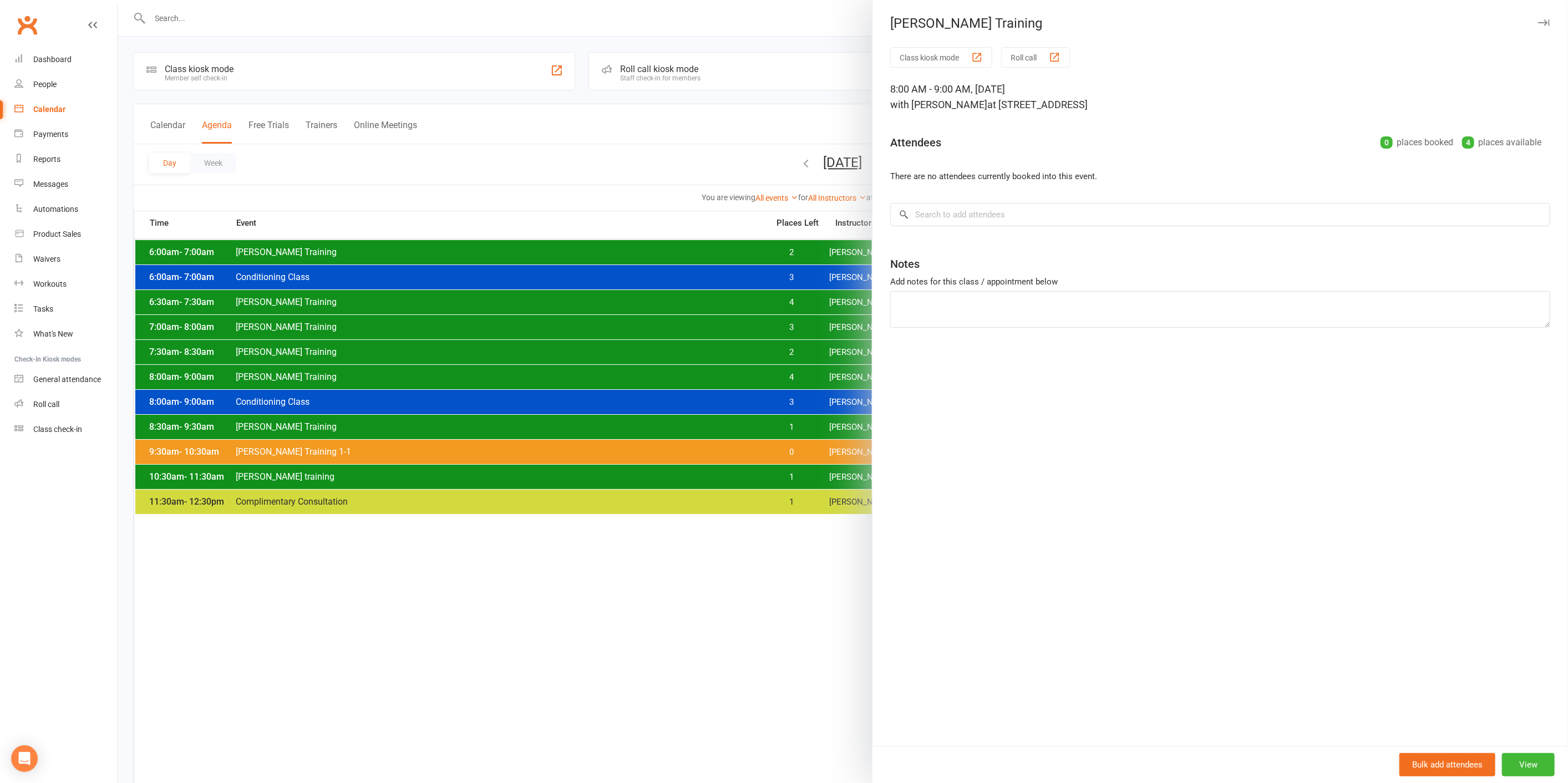
click at [813, 367] on div at bounding box center [843, 391] width 1450 height 783
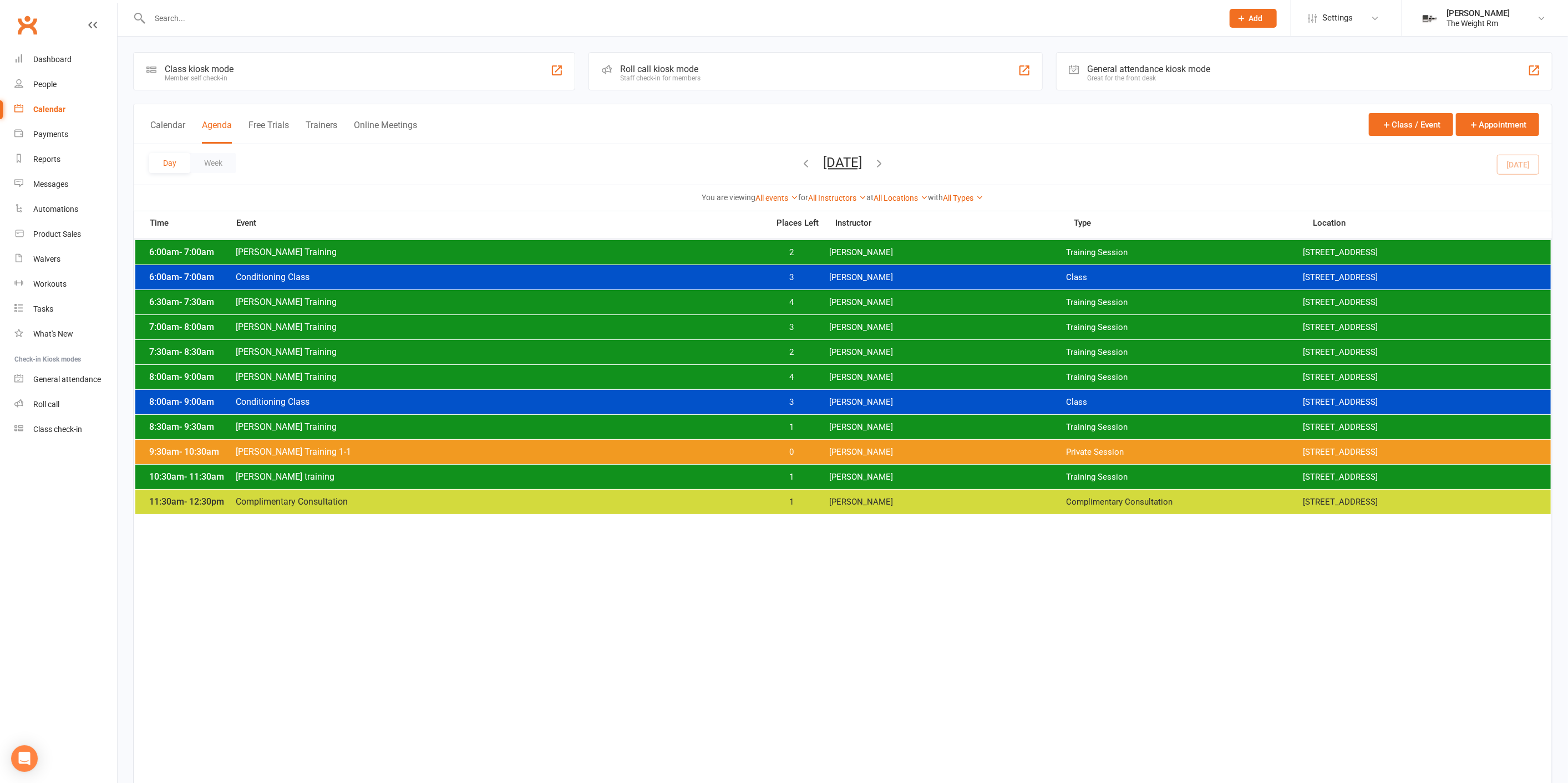
click at [817, 354] on span "2" at bounding box center [791, 352] width 58 height 10
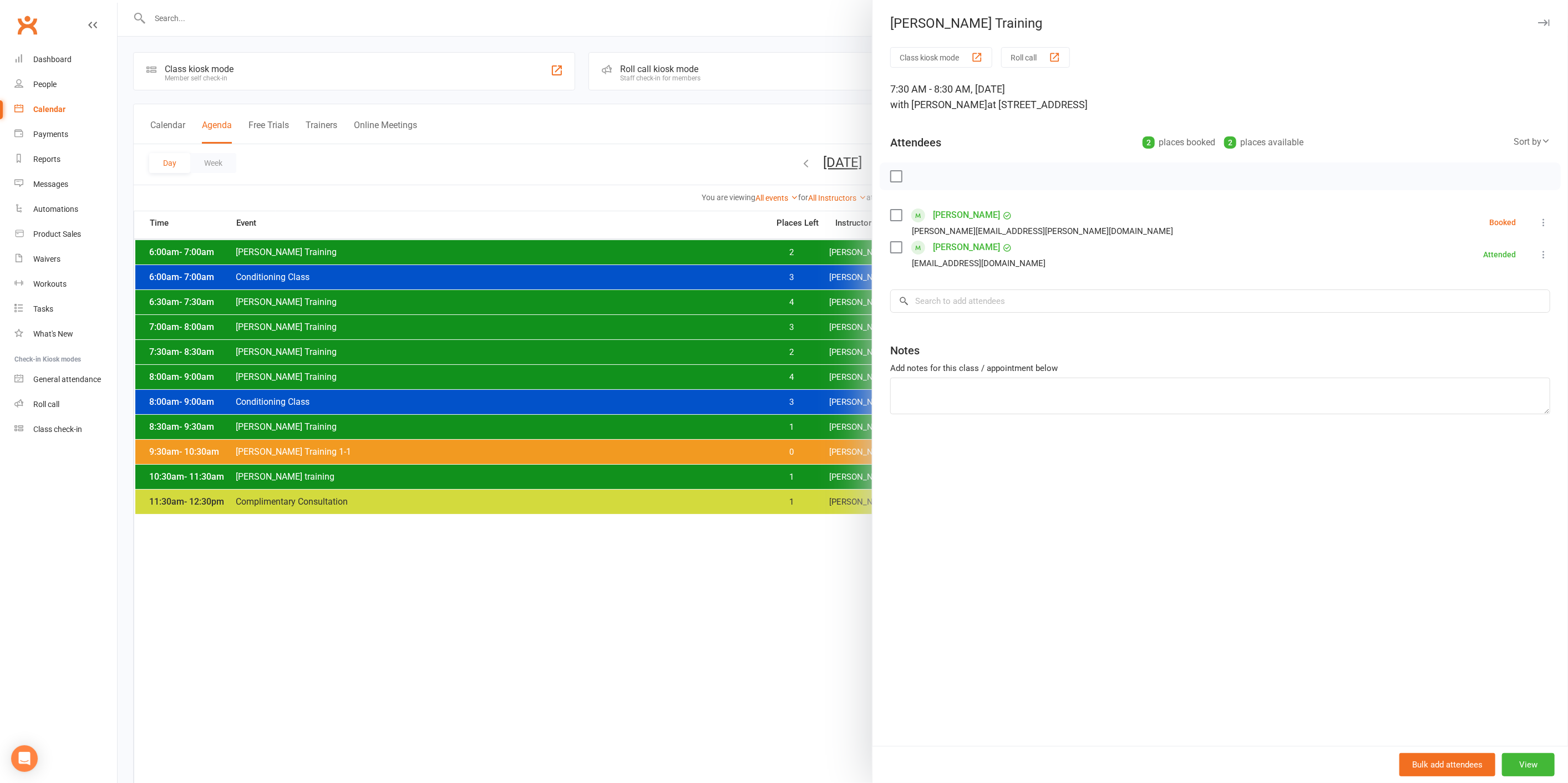
click at [817, 354] on div at bounding box center [843, 391] width 1450 height 783
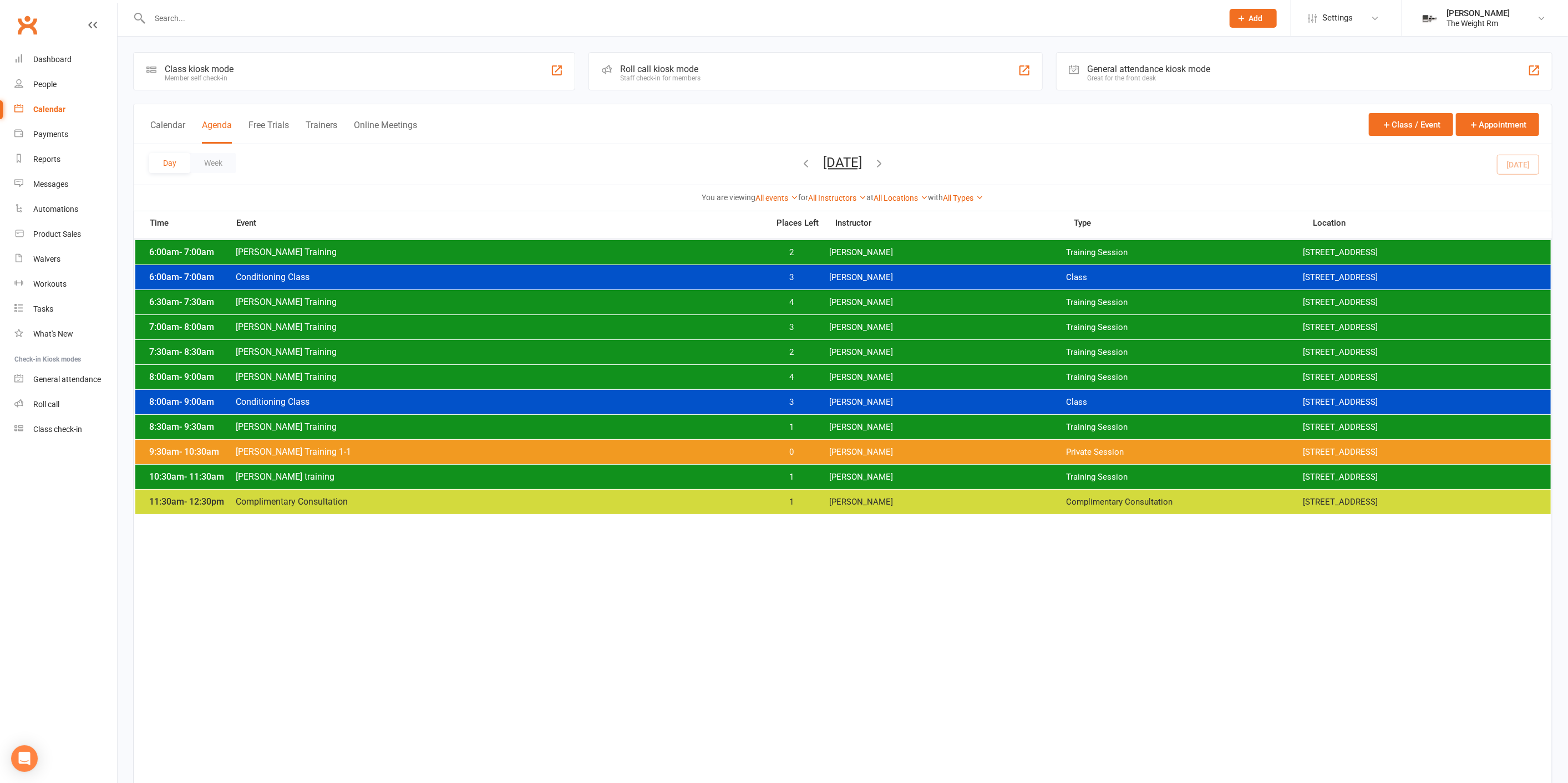
click at [805, 401] on span "3" at bounding box center [791, 401] width 58 height 10
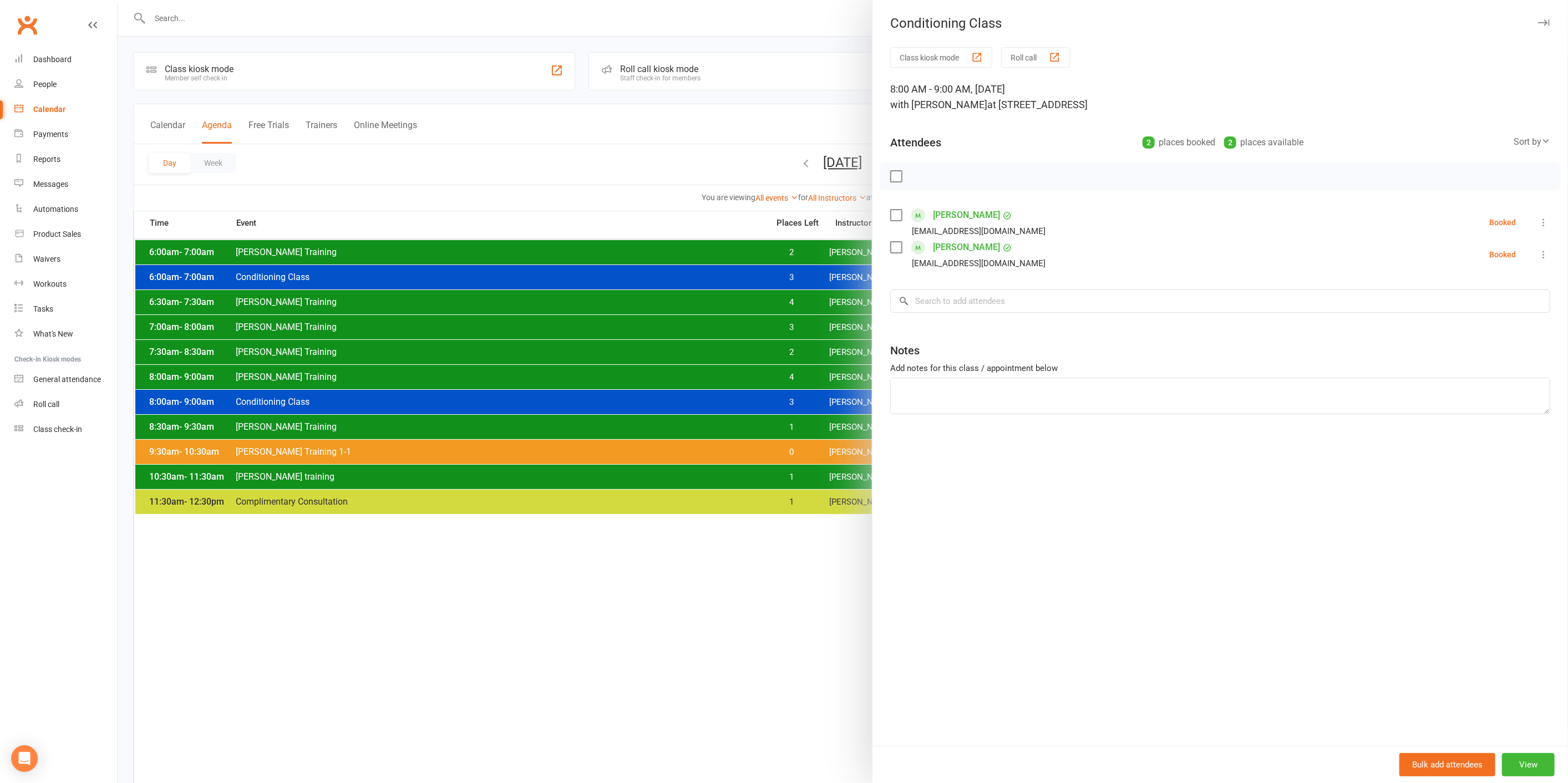
click at [802, 401] on div at bounding box center [843, 391] width 1450 height 783
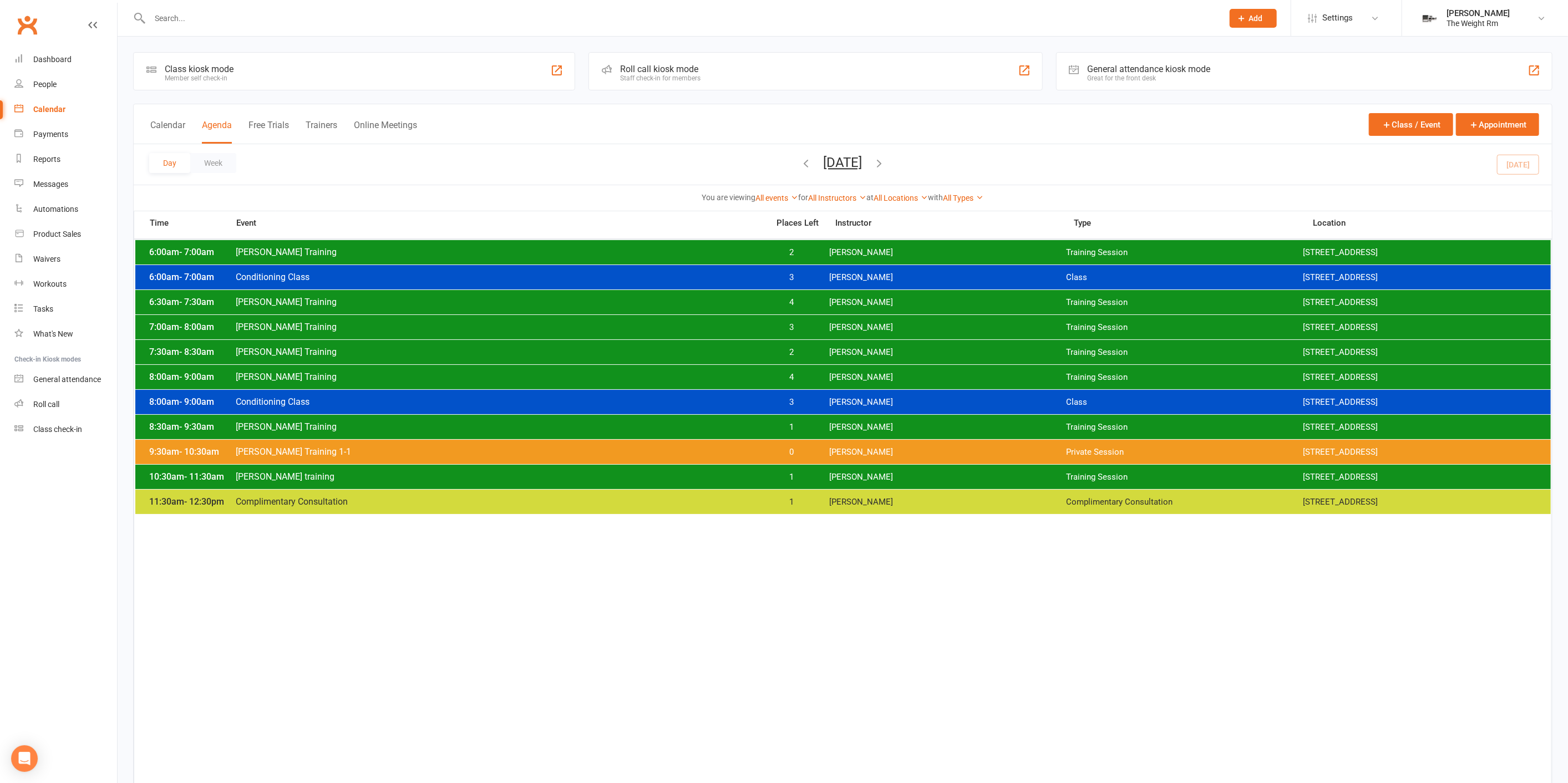
click at [796, 427] on span "1" at bounding box center [791, 427] width 58 height 10
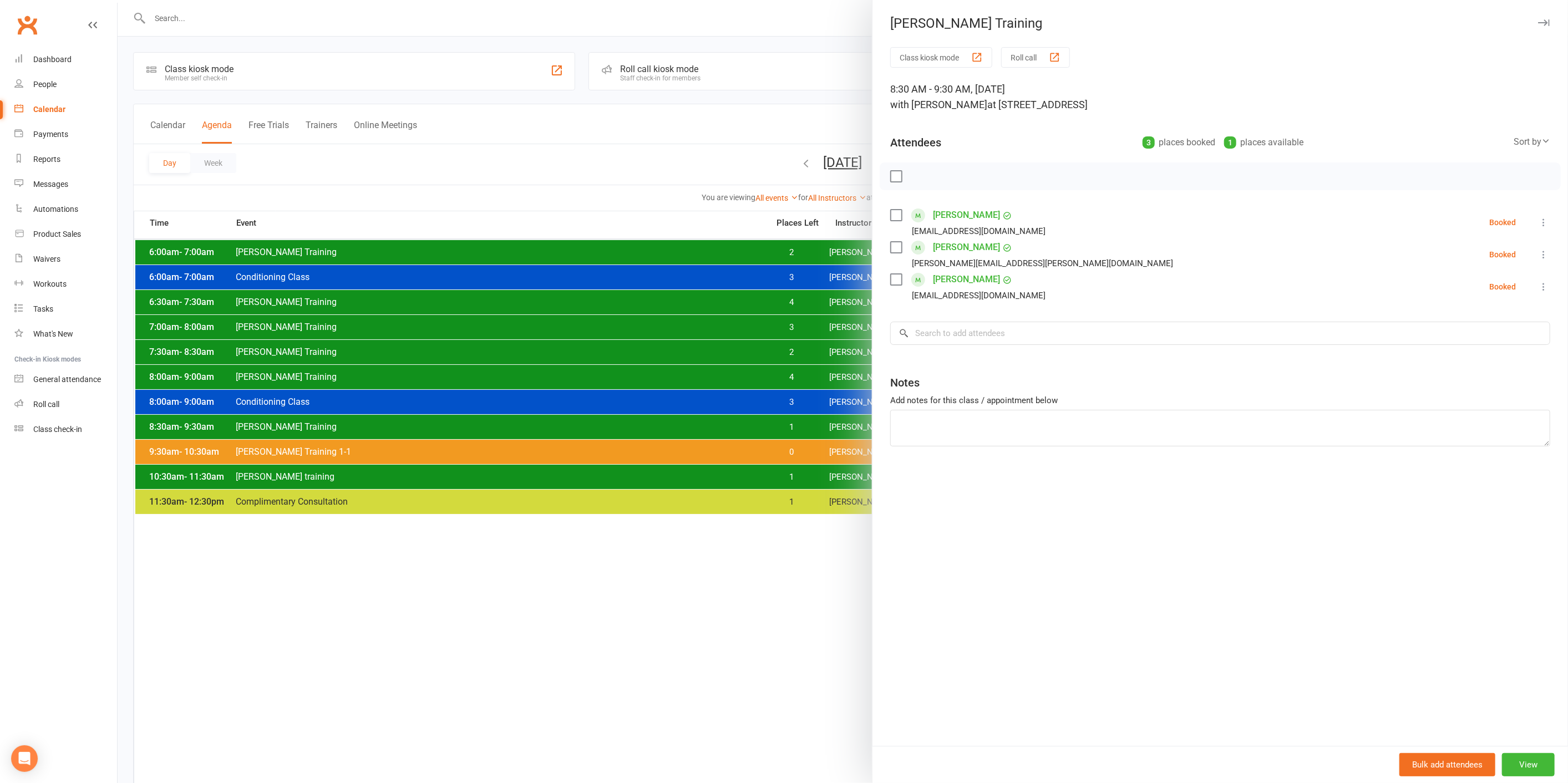
click at [789, 421] on div at bounding box center [843, 391] width 1450 height 783
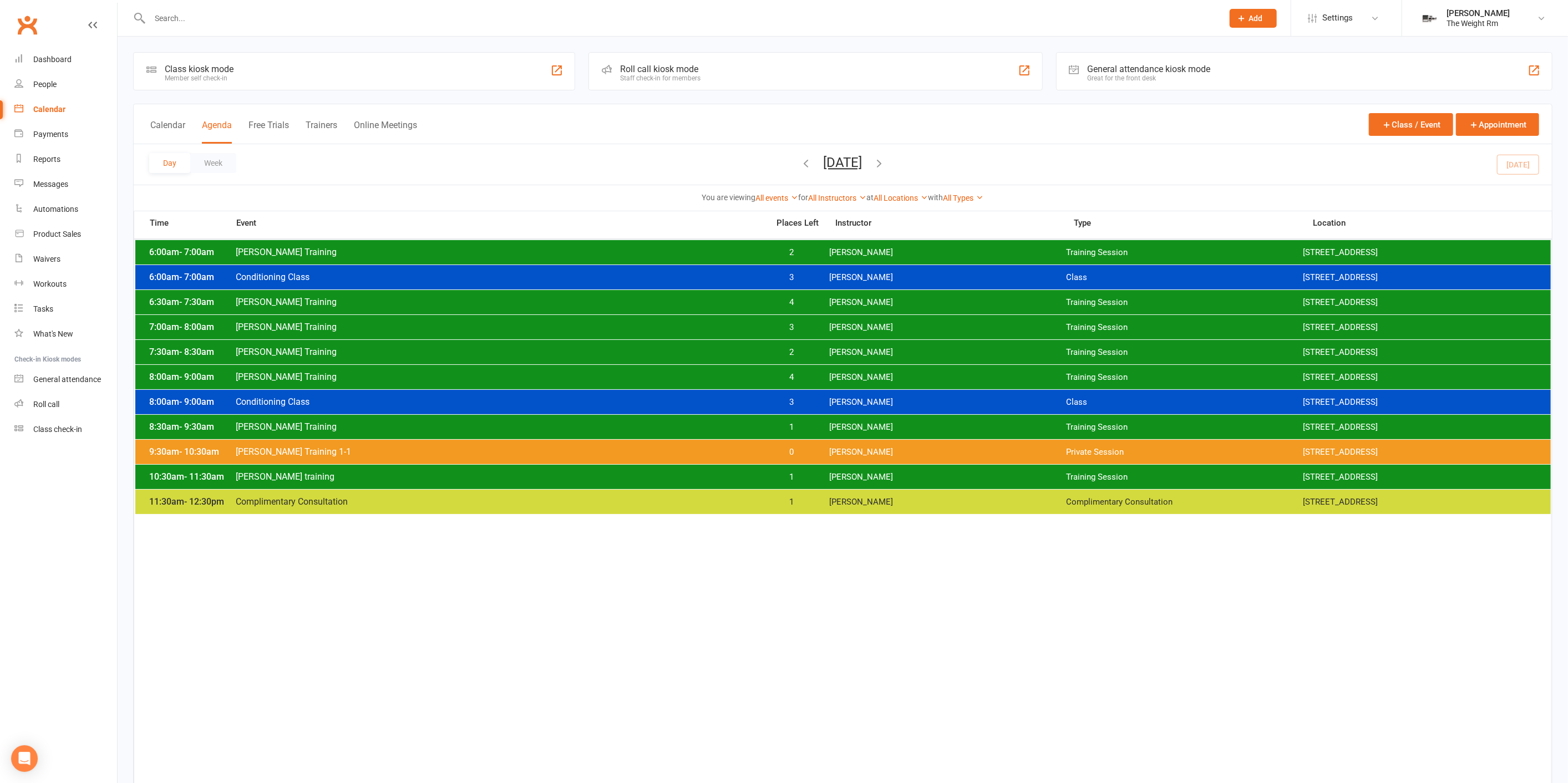
click at [798, 478] on span "1" at bounding box center [791, 477] width 58 height 10
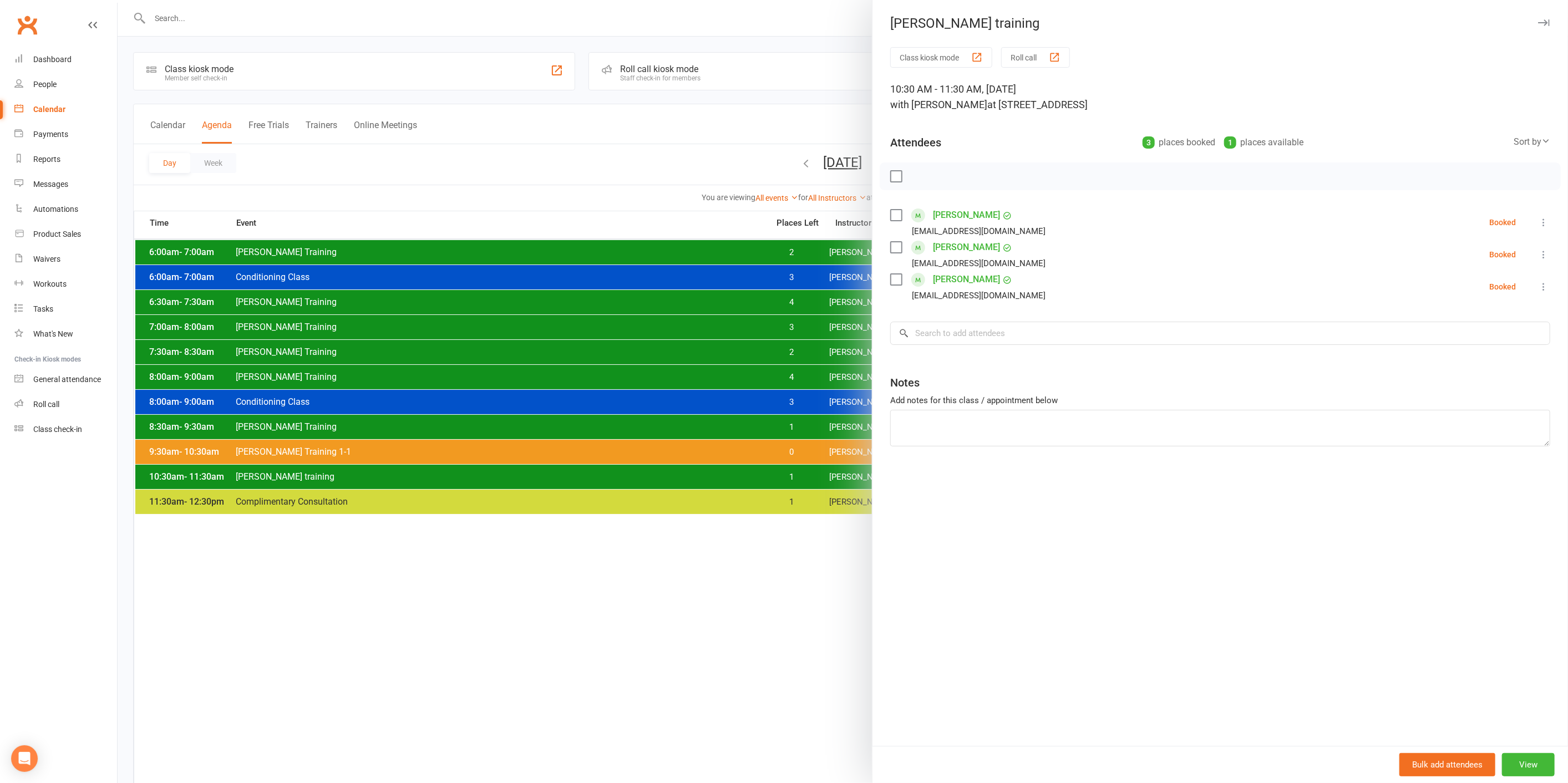
click at [796, 477] on div at bounding box center [843, 391] width 1450 height 783
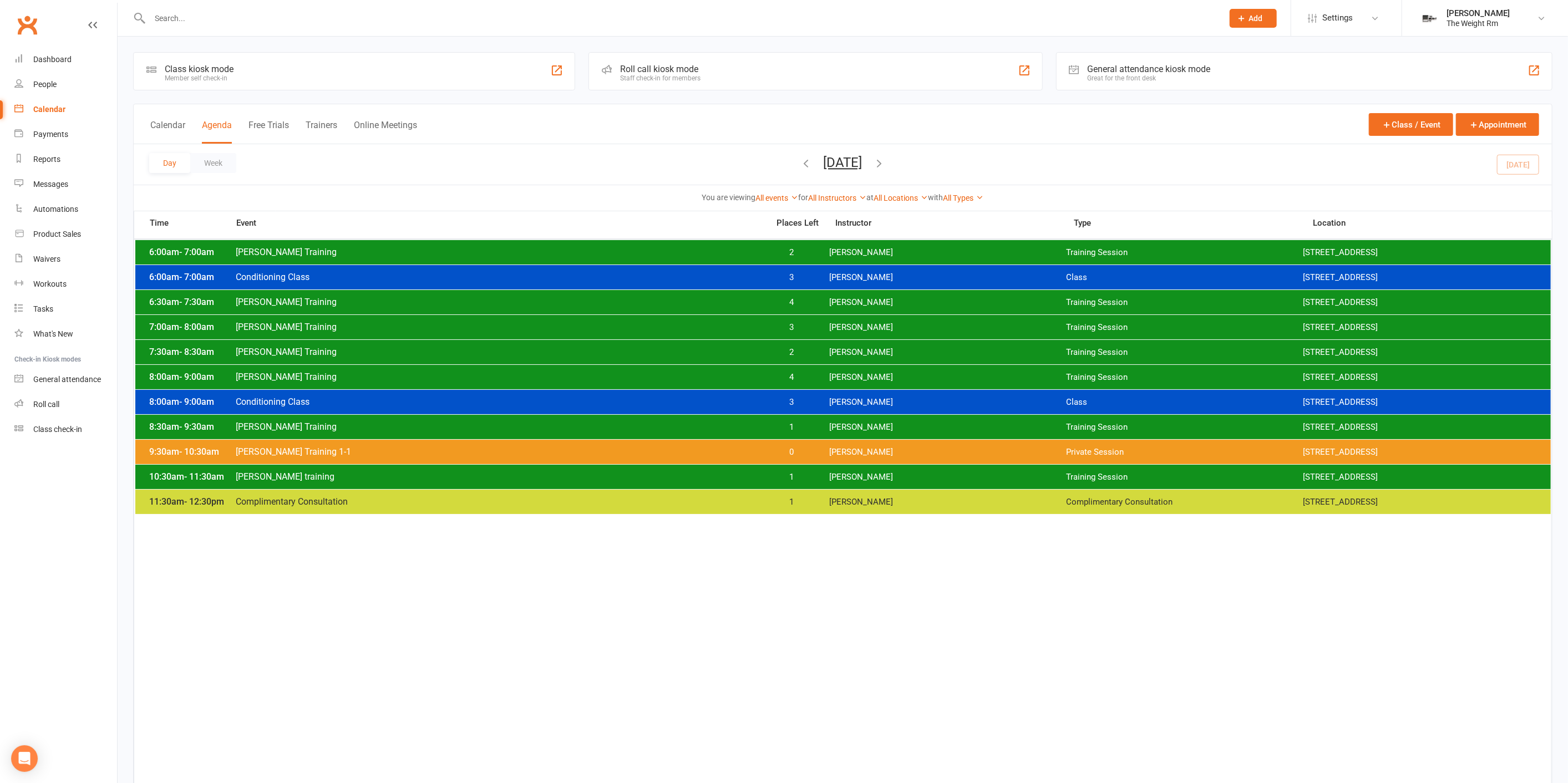
click at [819, 418] on div "8:30am - 9:30am [PERSON_NAME] Training 1 [PERSON_NAME] Training Session [STREET…" at bounding box center [842, 427] width 1415 height 25
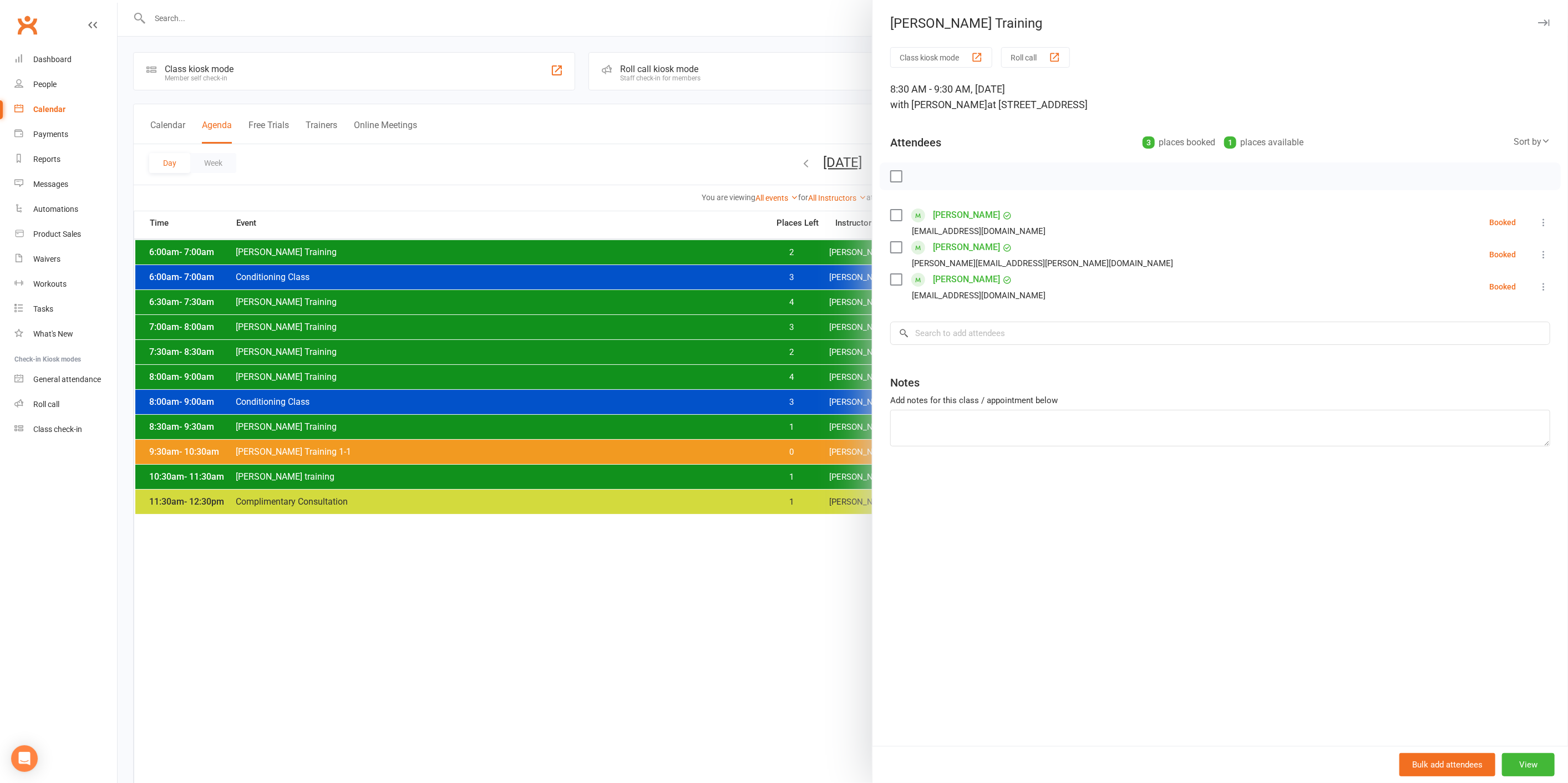
click at [817, 420] on div at bounding box center [843, 391] width 1450 height 783
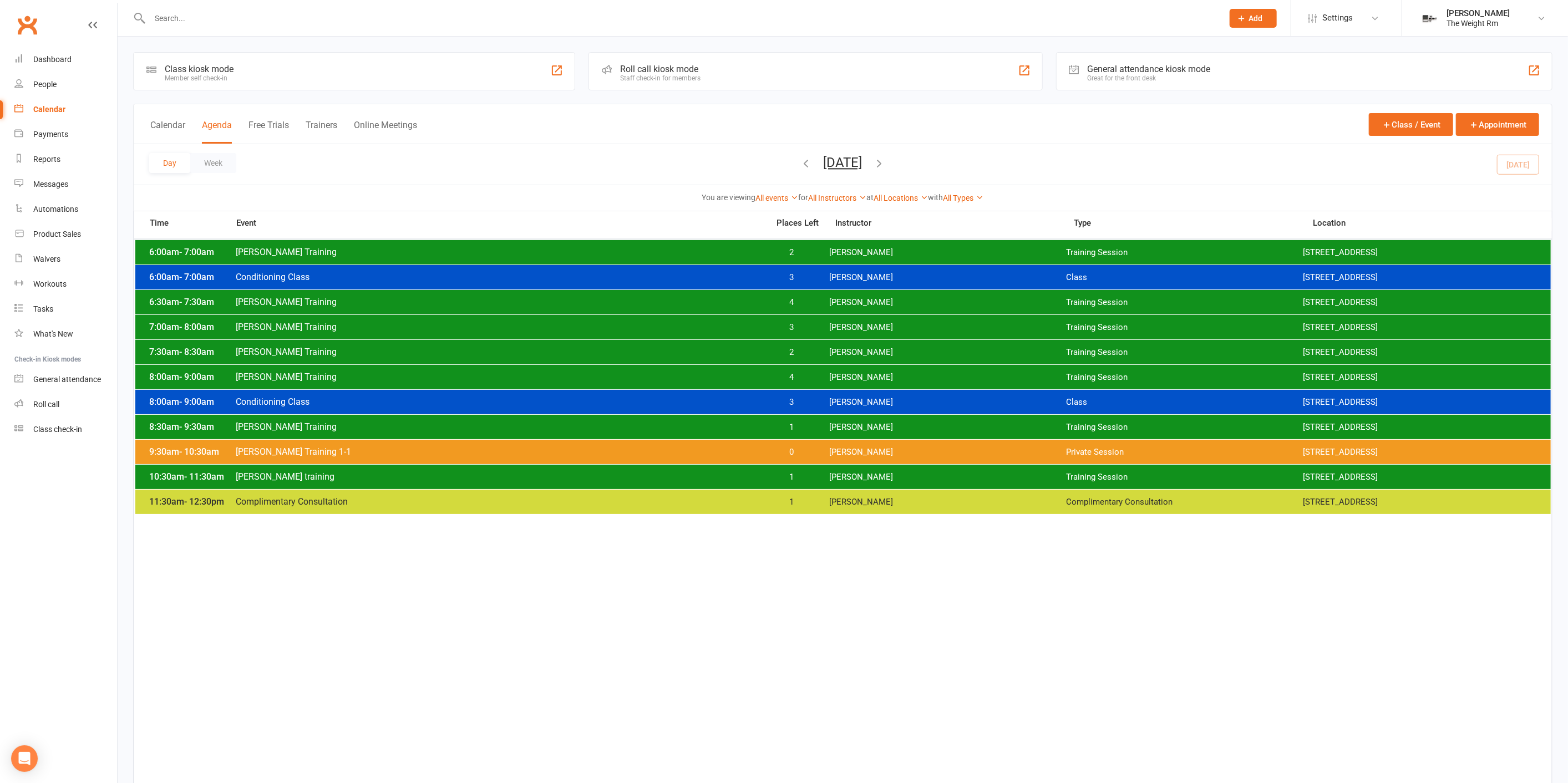
click at [801, 417] on div "8:30am - 9:30am [PERSON_NAME] Training 1 [PERSON_NAME] Training Session [STREET…" at bounding box center [842, 427] width 1415 height 25
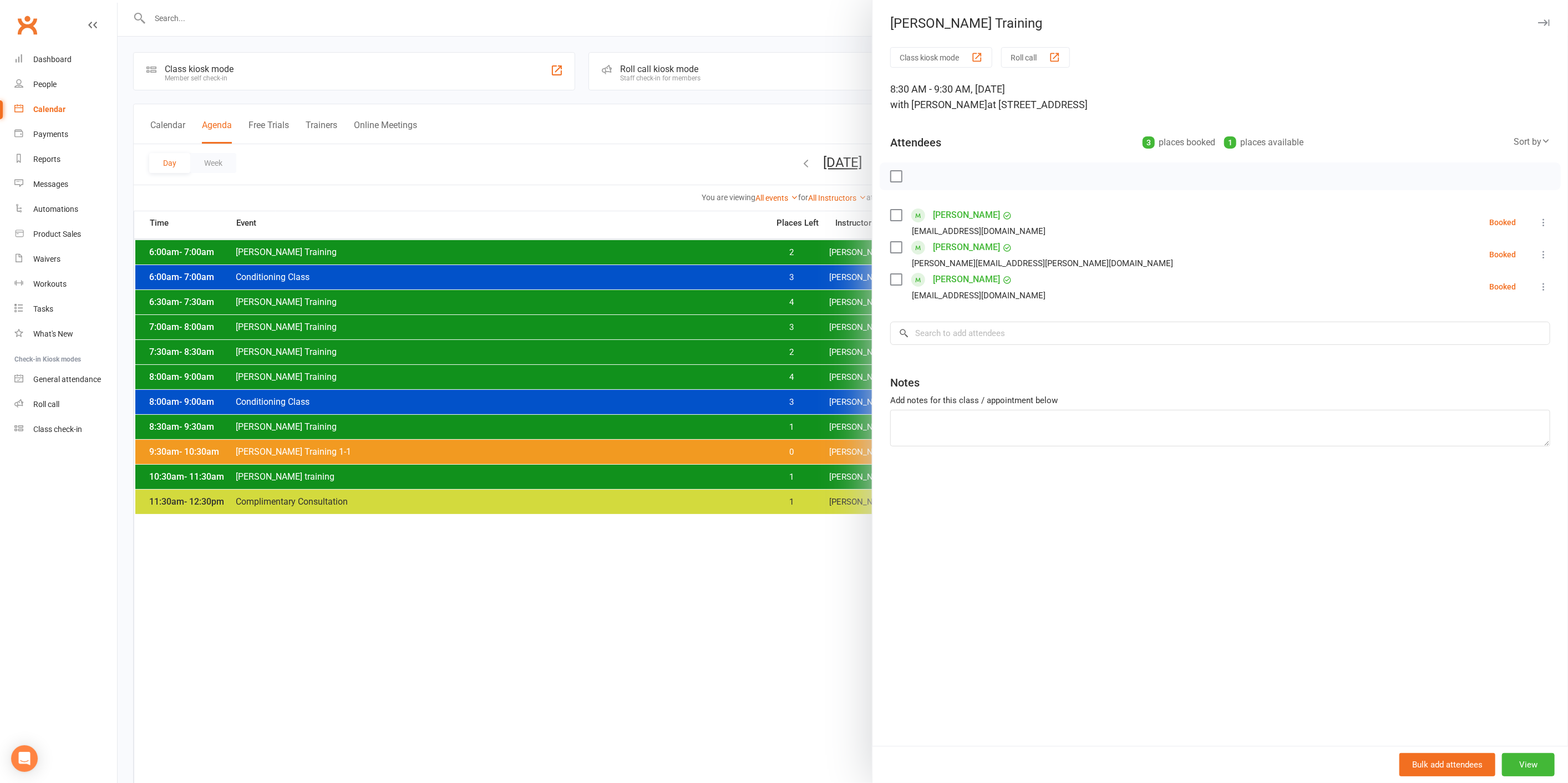
click at [794, 425] on div at bounding box center [843, 391] width 1450 height 783
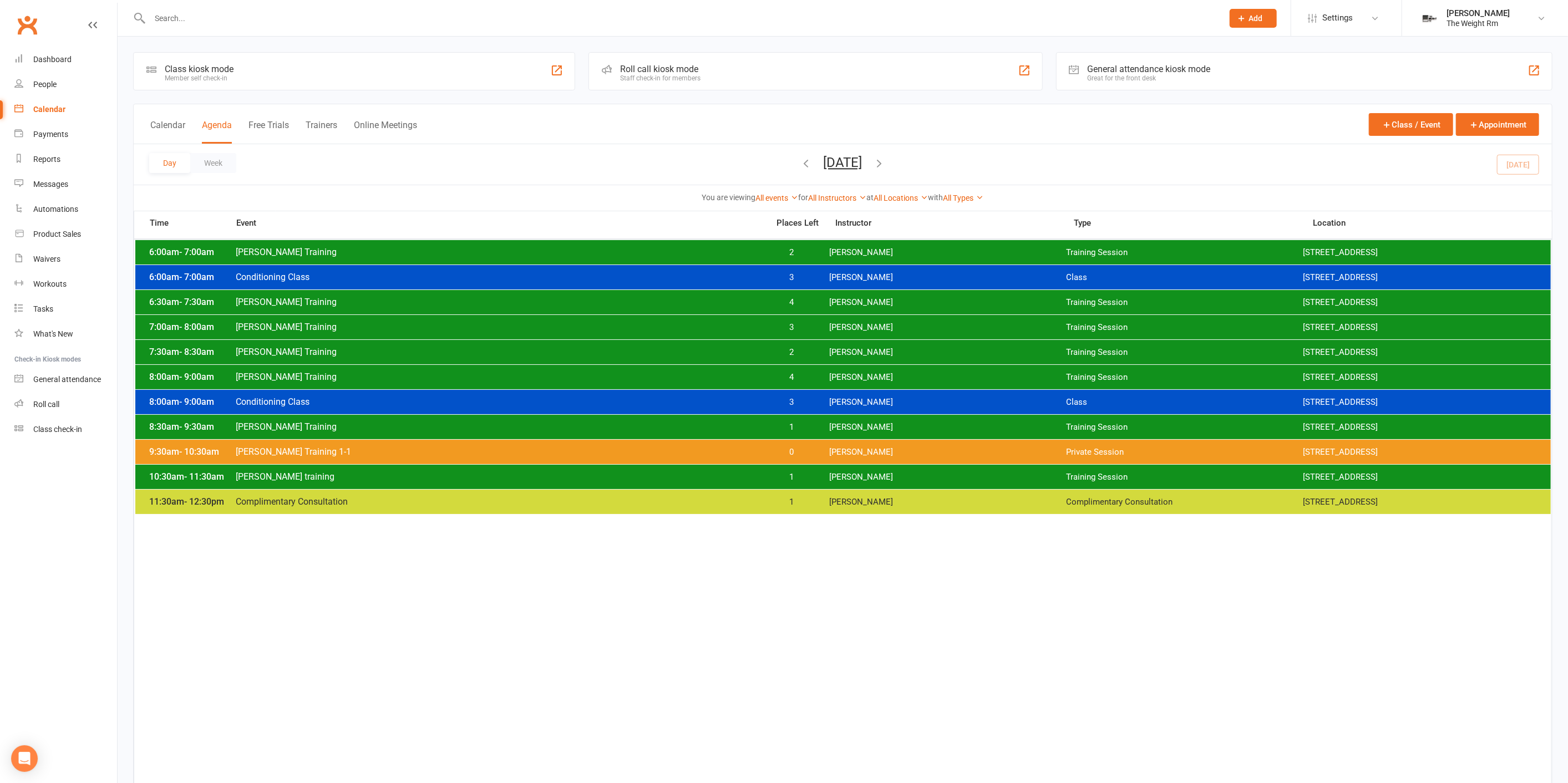
click at [795, 467] on div "10:30am - 11:30am [PERSON_NAME] training 1 [PERSON_NAME] Training Session [STRE…" at bounding box center [842, 477] width 1415 height 25
